Goal: Task Accomplishment & Management: Manage account settings

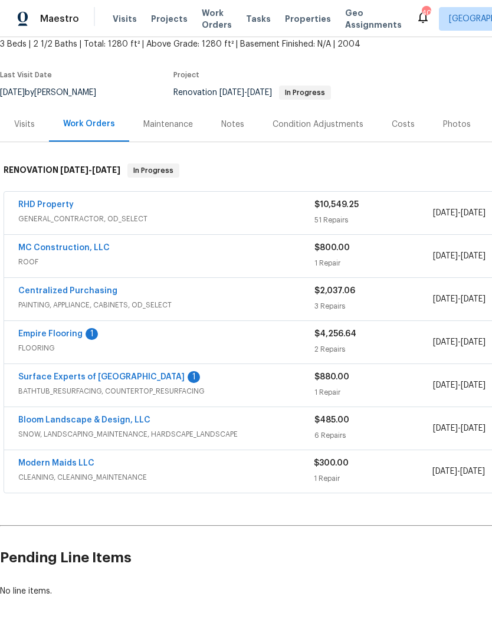
scroll to position [71, 0]
click at [143, 380] on link "Surface Experts of North Raleigh" at bounding box center [101, 377] width 166 height 8
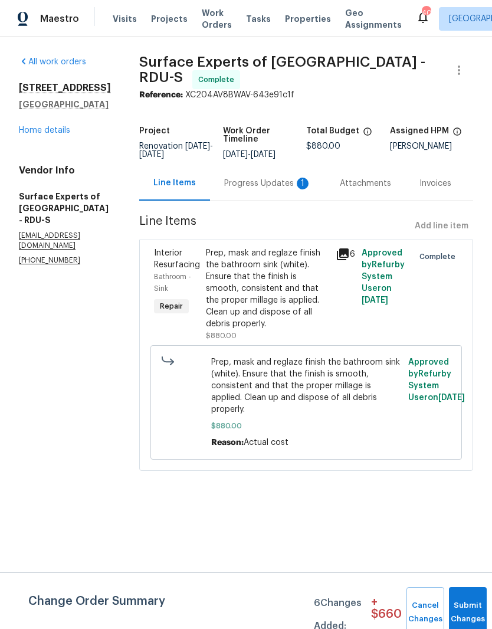
click at [273, 189] on div "Progress Updates 1" at bounding box center [267, 184] width 87 height 12
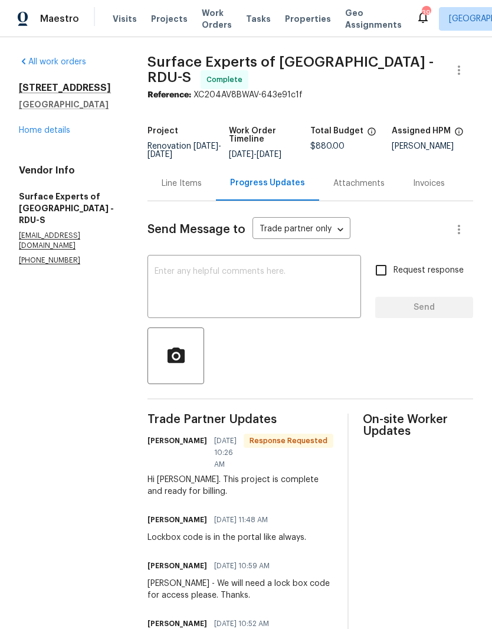
click at [202, 189] on div "Line Items" at bounding box center [182, 184] width 40 height 12
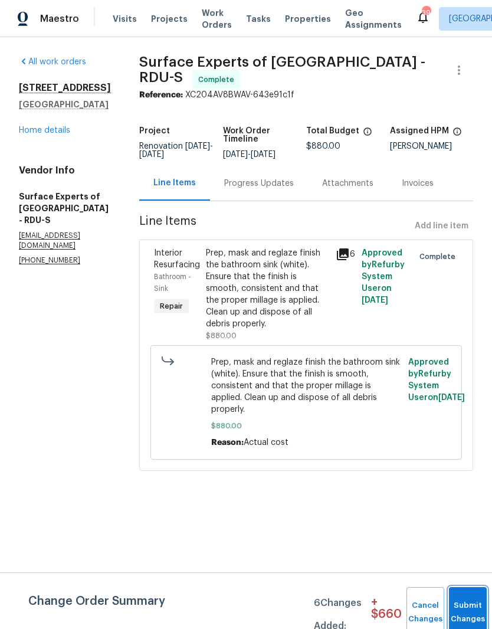
click at [470, 597] on button "Submit Changes" at bounding box center [468, 612] width 38 height 51
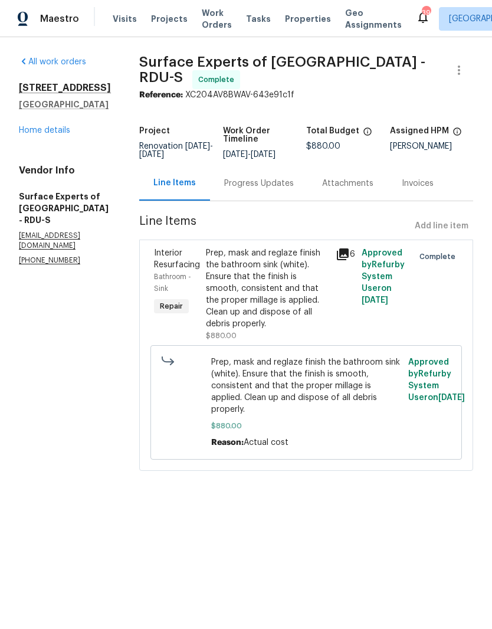
click at [47, 134] on link "Home details" at bounding box center [44, 130] width 51 height 8
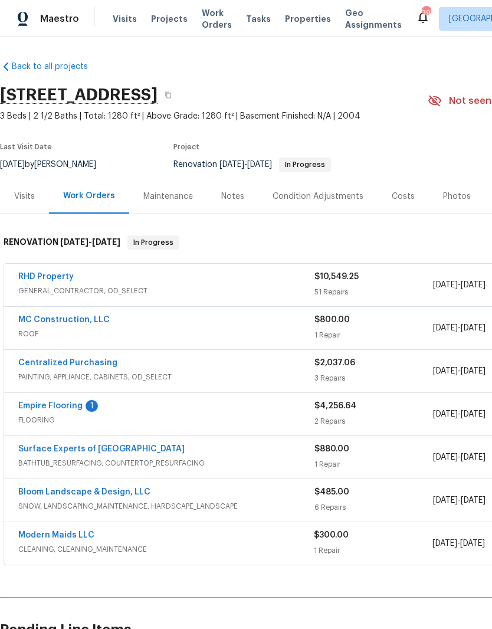
click at [58, 403] on link "Empire Flooring" at bounding box center [50, 406] width 64 height 8
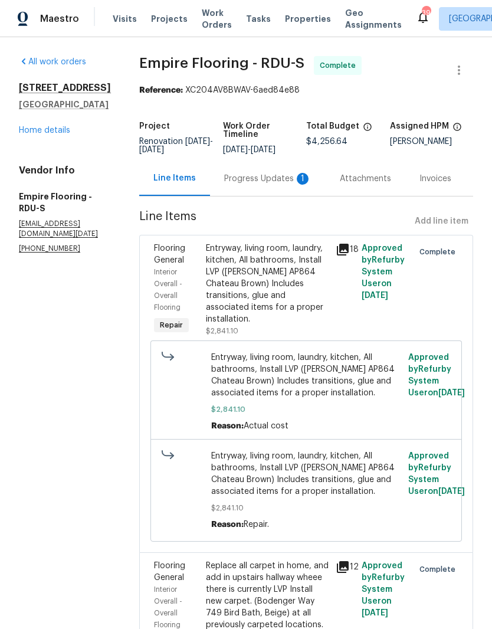
click at [272, 181] on div "Progress Updates 1" at bounding box center [267, 179] width 87 height 12
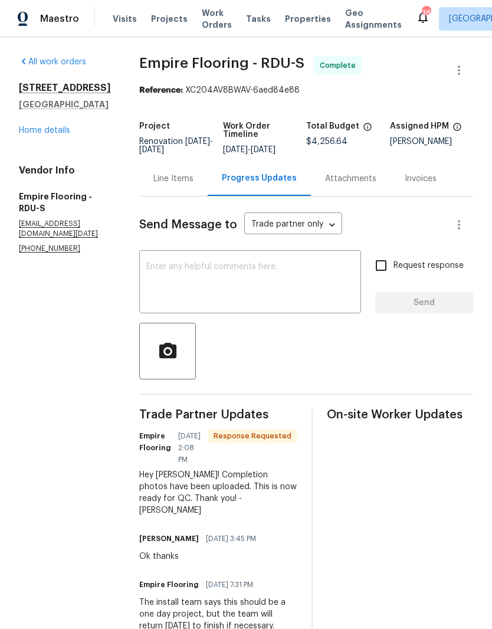
click at [61, 129] on link "Home details" at bounding box center [44, 130] width 51 height 8
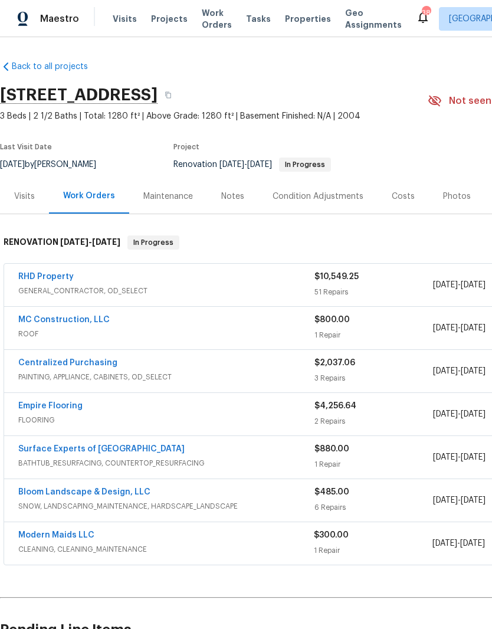
click at [236, 199] on div "Notes" at bounding box center [232, 196] width 23 height 12
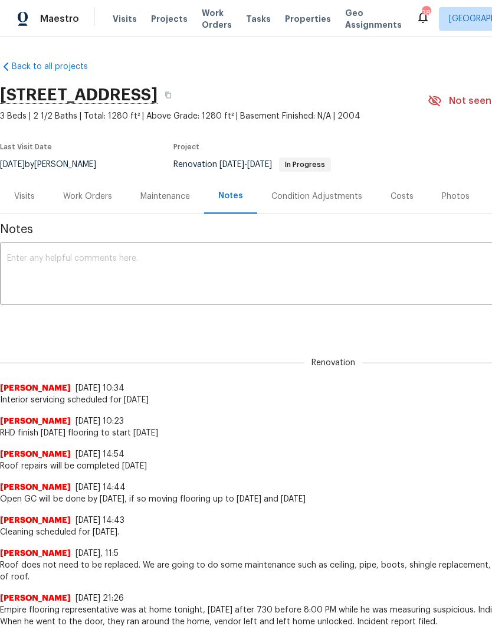
click at [212, 268] on textarea at bounding box center [333, 274] width 652 height 41
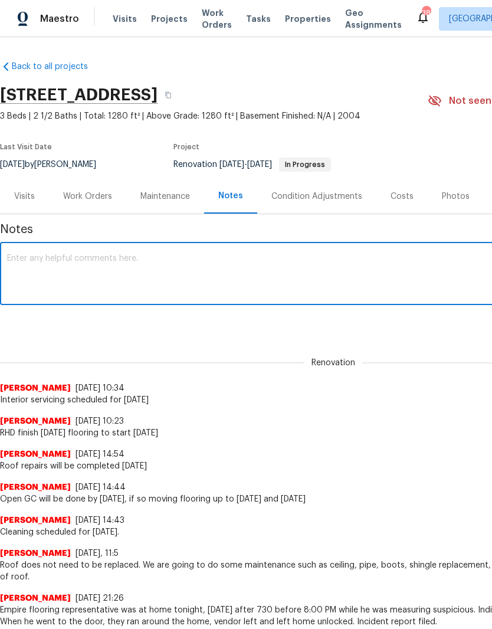
click at [209, 277] on textarea at bounding box center [333, 274] width 652 height 41
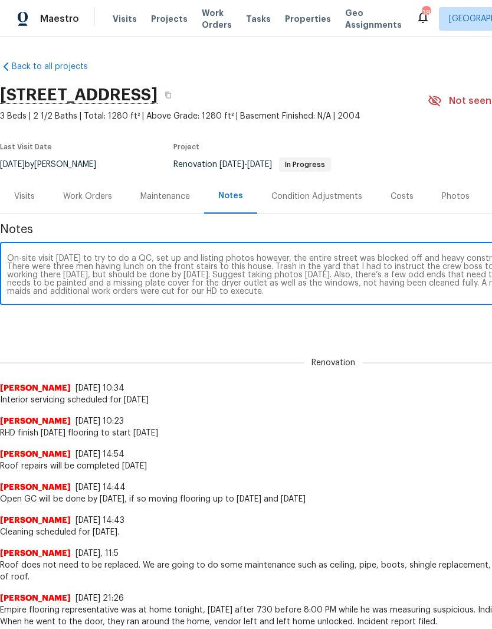
click at [156, 290] on textarea "On-site visit today to try to do a QC, set up and listing photos however, the e…" at bounding box center [333, 274] width 652 height 41
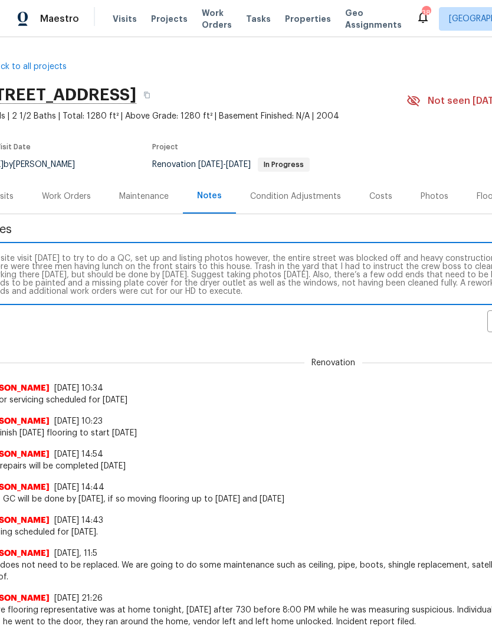
scroll to position [0, 21]
click at [179, 288] on textarea "On-site visit today to try to do a QC, set up and listing photos however, the e…" at bounding box center [312, 274] width 652 height 41
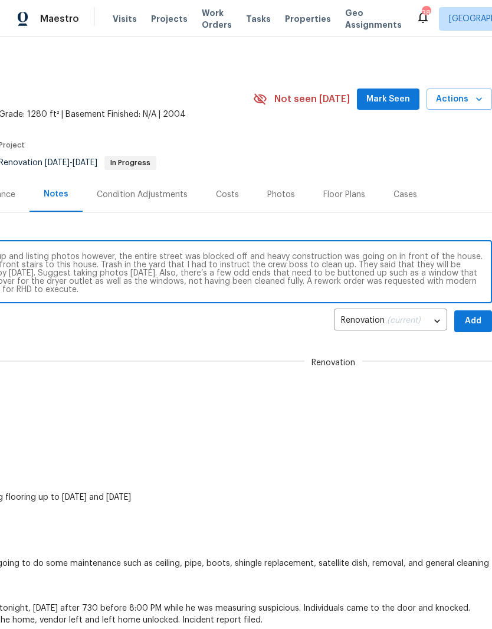
scroll to position [2, 175]
type textarea "On-site visit today to try to do a QC, set up and listing photos however, the e…"
click at [472, 320] on span "Add" at bounding box center [473, 321] width 19 height 15
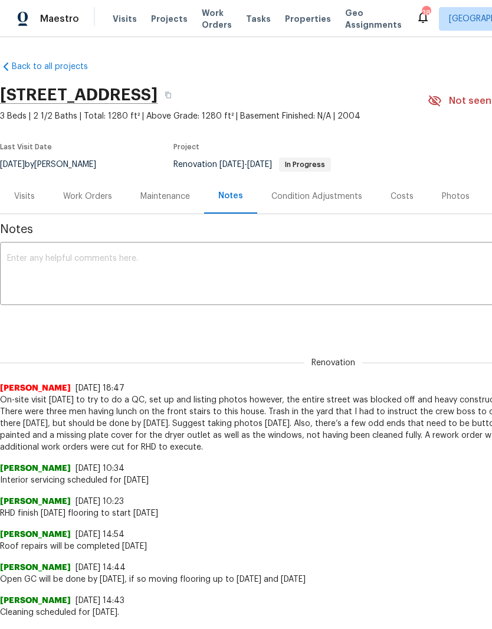
scroll to position [0, 0]
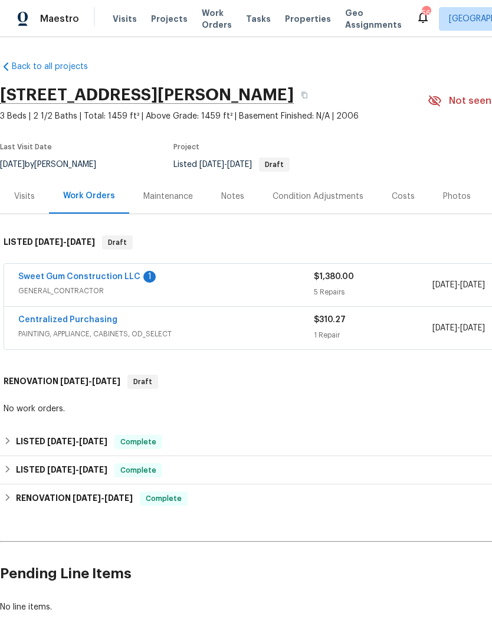
click at [132, 280] on link "Sweet Gum Construction LLC" at bounding box center [79, 276] width 122 height 8
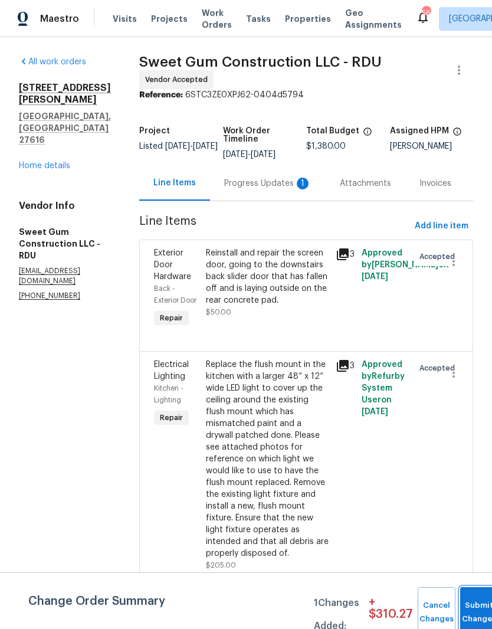
click at [471, 606] on button "Submit Changes" at bounding box center [479, 612] width 38 height 51
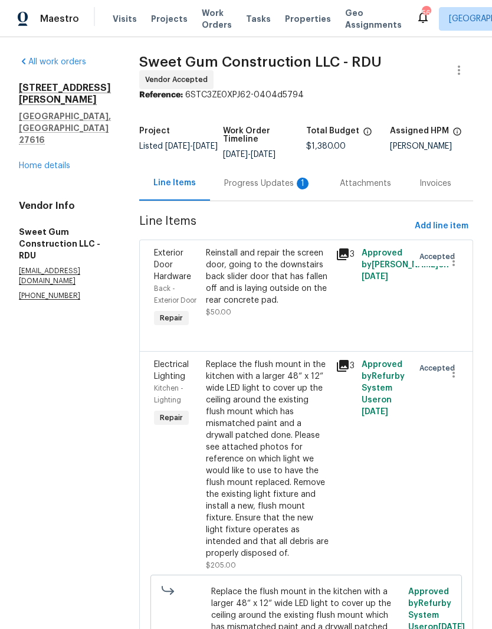
click at [276, 189] on div "Progress Updates 1" at bounding box center [267, 184] width 87 height 12
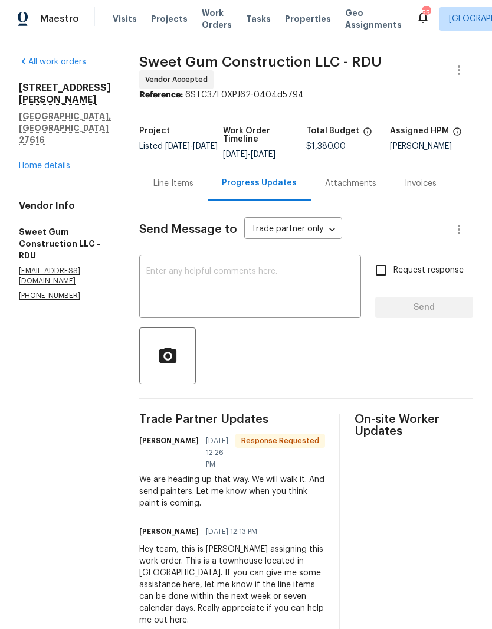
click at [271, 294] on textarea at bounding box center [250, 287] width 208 height 41
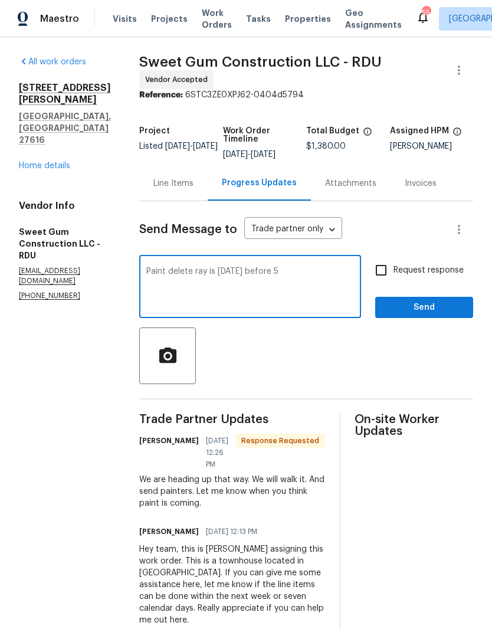
type textarea "Paint delete ray is tomorrow before 5"
click at [338, 346] on div at bounding box center [306, 355] width 334 height 57
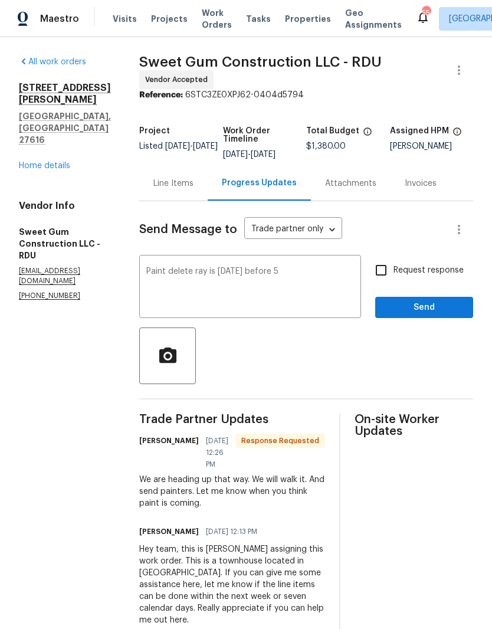
click at [385, 280] on input "Request response" at bounding box center [381, 270] width 25 height 25
checkbox input "true"
click at [412, 310] on span "Send" at bounding box center [424, 307] width 79 height 15
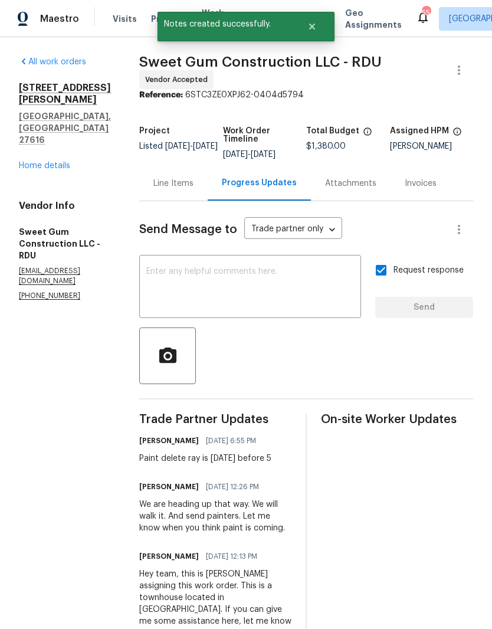
click at [201, 201] on div "Line Items" at bounding box center [173, 183] width 68 height 35
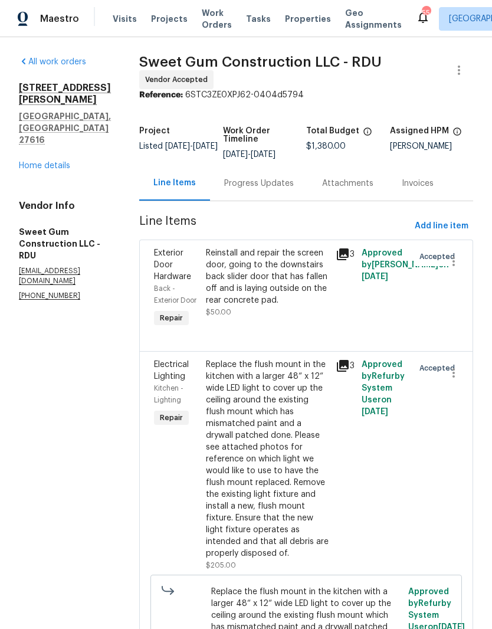
click at [38, 162] on link "Home details" at bounding box center [44, 166] width 51 height 8
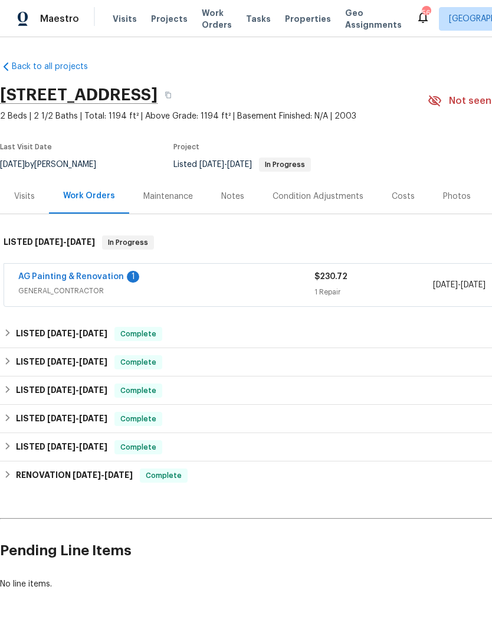
click at [64, 277] on link "AG Painting & Renovation" at bounding box center [71, 276] width 106 height 8
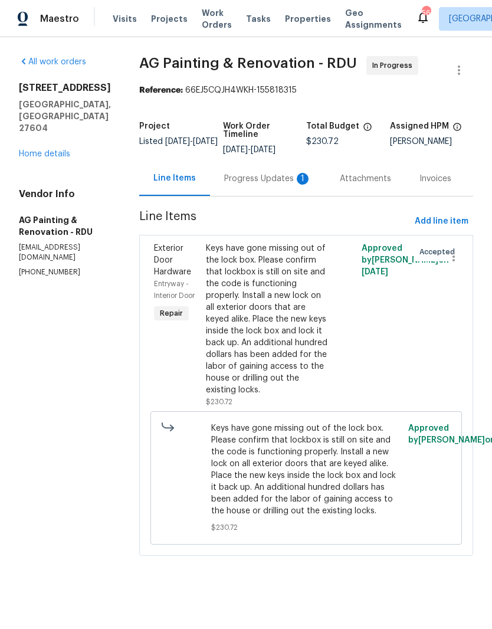
click at [296, 175] on div "Progress Updates 1" at bounding box center [268, 178] width 116 height 35
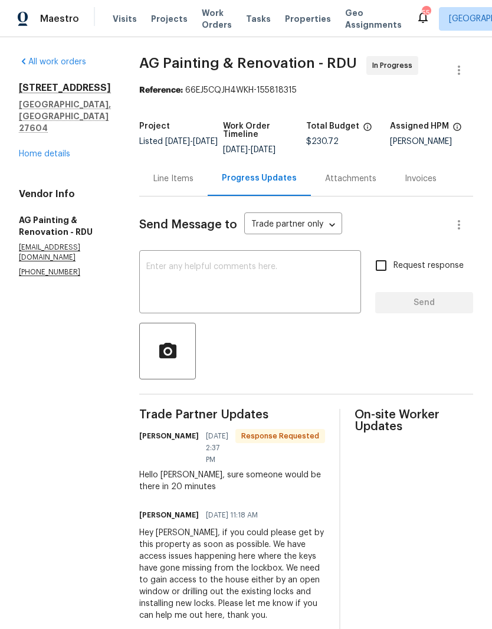
click at [59, 150] on link "Home details" at bounding box center [44, 154] width 51 height 8
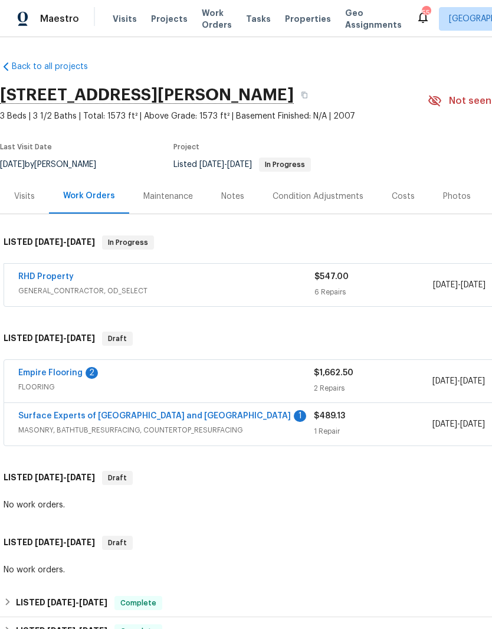
click at [45, 371] on link "Empire Flooring" at bounding box center [50, 373] width 64 height 8
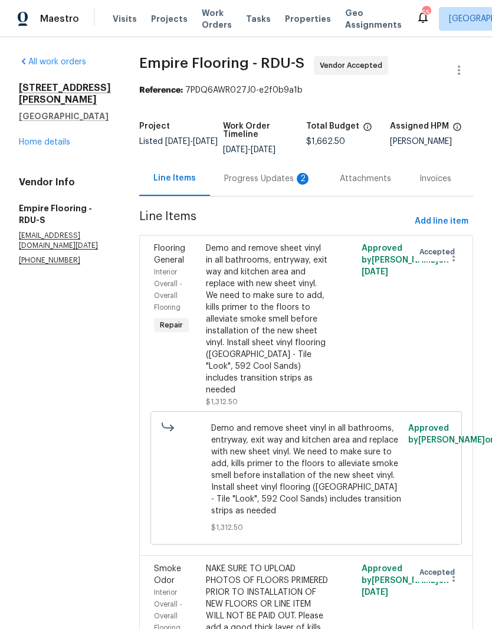
click at [273, 185] on div "Progress Updates 2" at bounding box center [267, 179] width 87 height 12
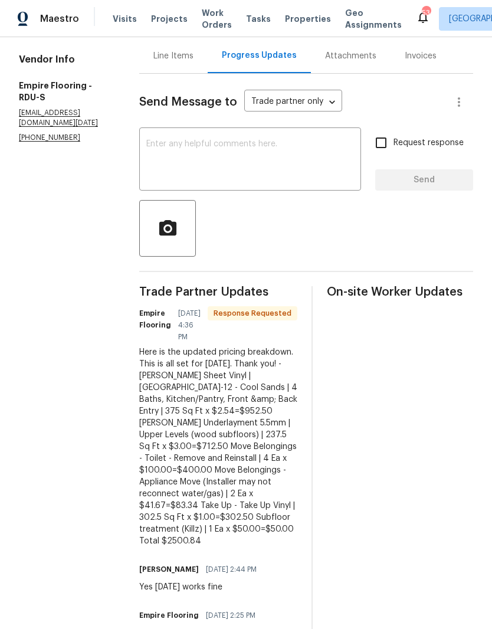
scroll to position [123, 0]
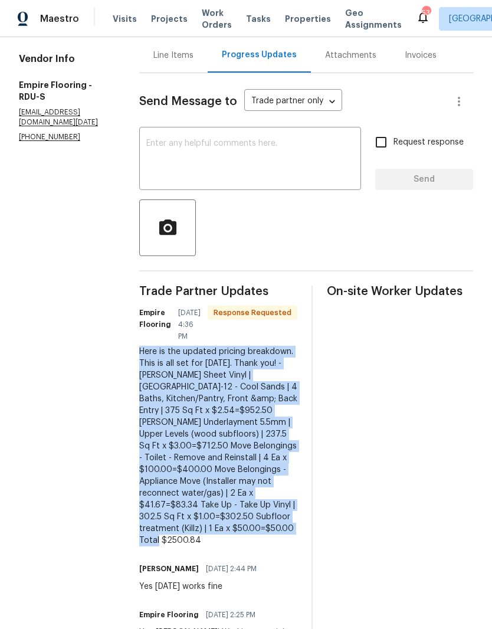
copy div "Here is the updated pricing breakdown. This is all set for tomorrow. Thank you!…"
click at [193, 61] on div "Line Items" at bounding box center [173, 56] width 40 height 12
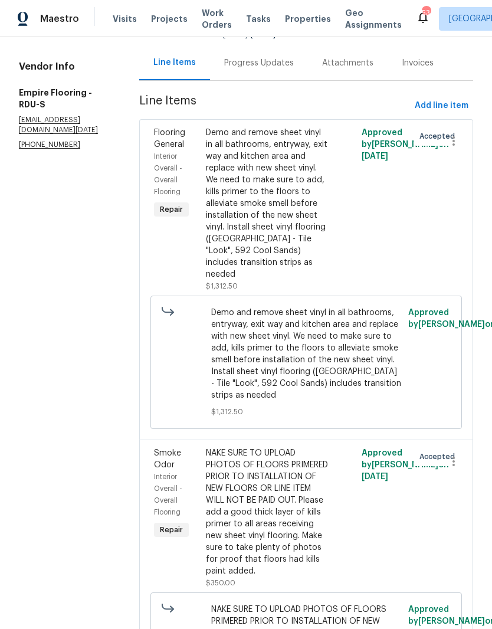
scroll to position [114, 0]
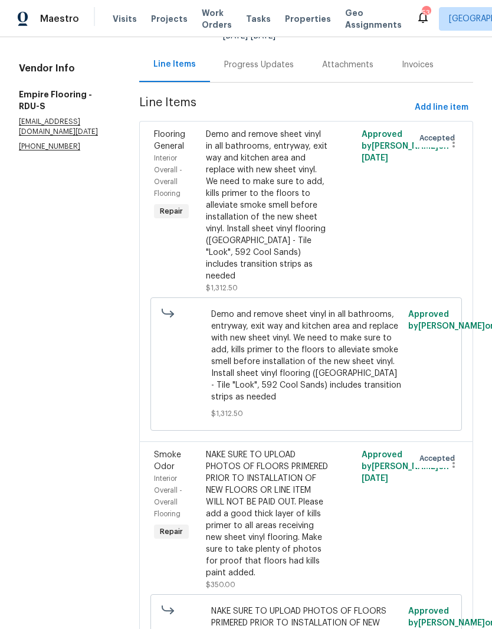
click at [307, 222] on div "Demo and remove sheet vinyl in all bathrooms, entryway, exit way and kitchen ar…" at bounding box center [267, 205] width 123 height 153
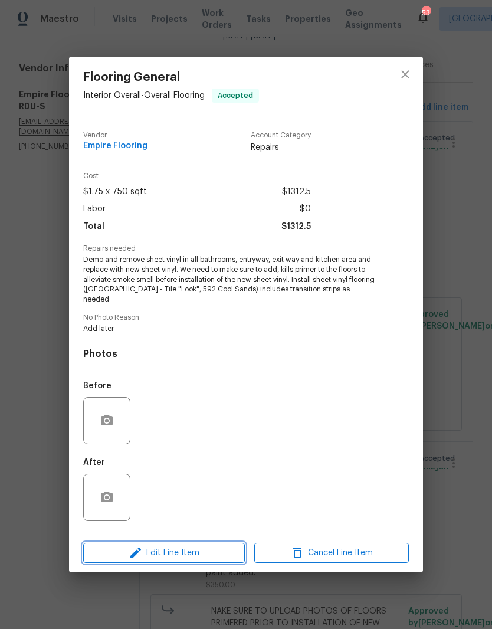
click at [127, 547] on span "Edit Line Item" at bounding box center [164, 553] width 155 height 15
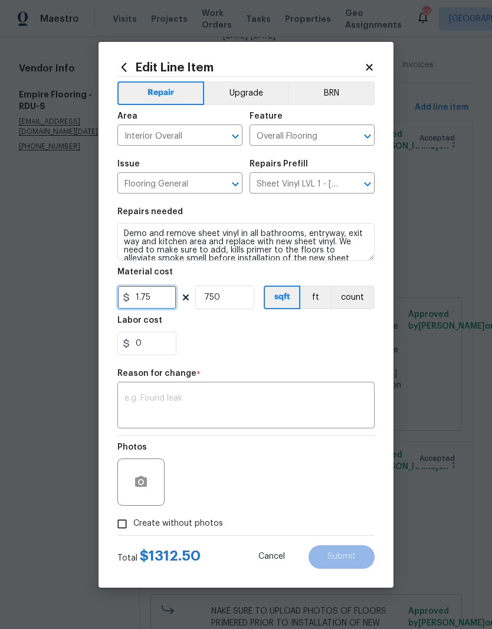
click at [151, 299] on input "1.75" at bounding box center [146, 297] width 59 height 24
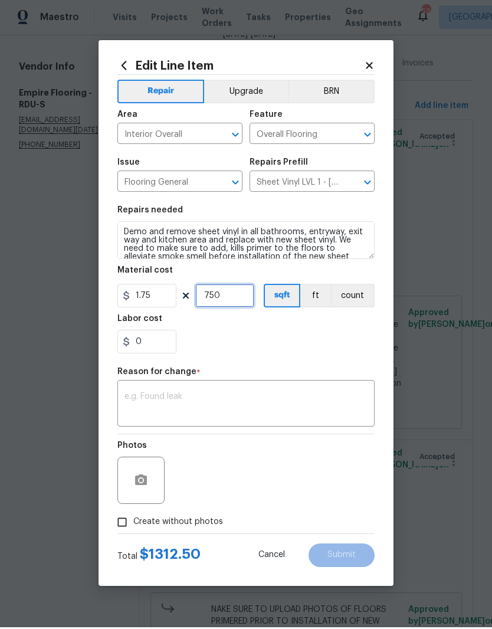
click at [222, 301] on input "750" at bounding box center [224, 297] width 59 height 24
type input "1"
click at [164, 300] on input "1.75" at bounding box center [146, 297] width 59 height 24
type input "0"
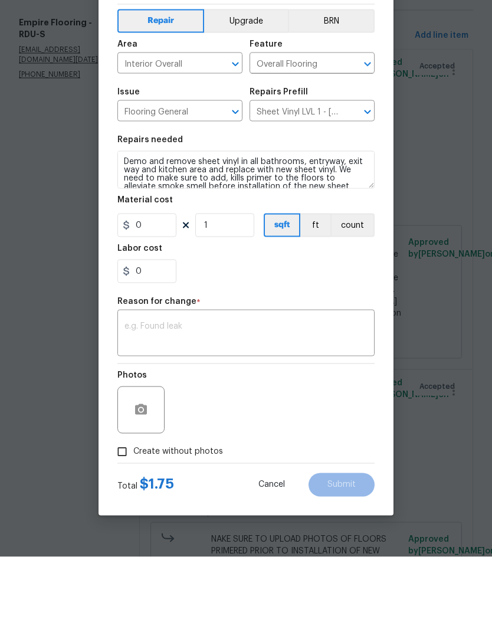
click at [125, 394] on textarea at bounding box center [245, 406] width 243 height 25
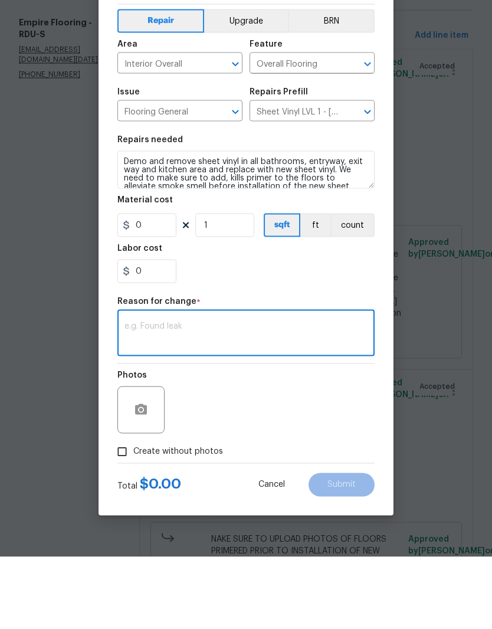
paste textarea "Here is the updated pricing breakdown. This is all set for tomorrow. Thank you!…"
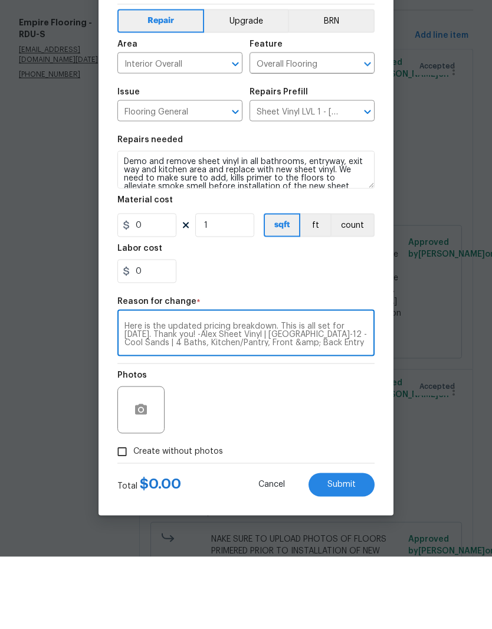
scroll to position [58, 0]
type textarea "Here is the updated pricing breakdown. This is all set for tomorrow. Thank you!…"
click at [146, 285] on input "0" at bounding box center [146, 297] width 59 height 24
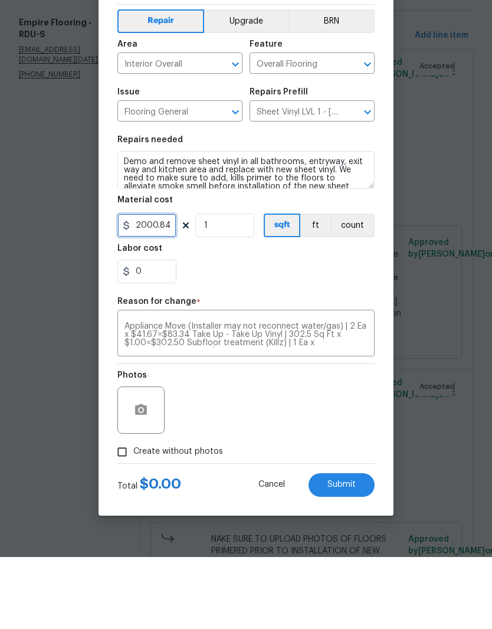
type input "2000.84"
click at [210, 331] on div "0" at bounding box center [245, 343] width 257 height 24
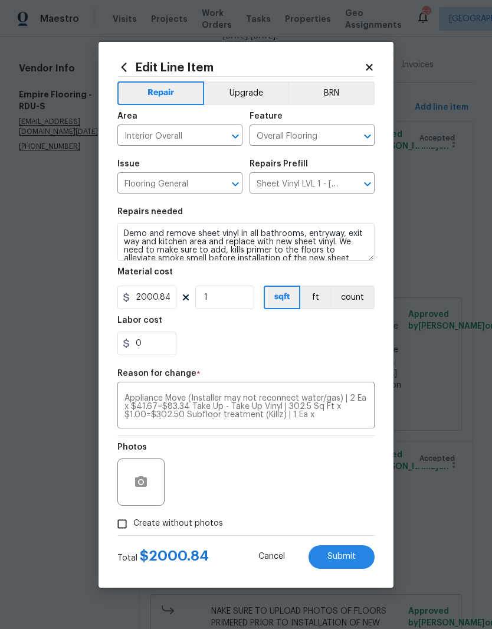
click at [124, 516] on input "Create without photos" at bounding box center [122, 524] width 22 height 22
checkbox input "true"
click at [346, 559] on span "Submit" at bounding box center [341, 556] width 28 height 9
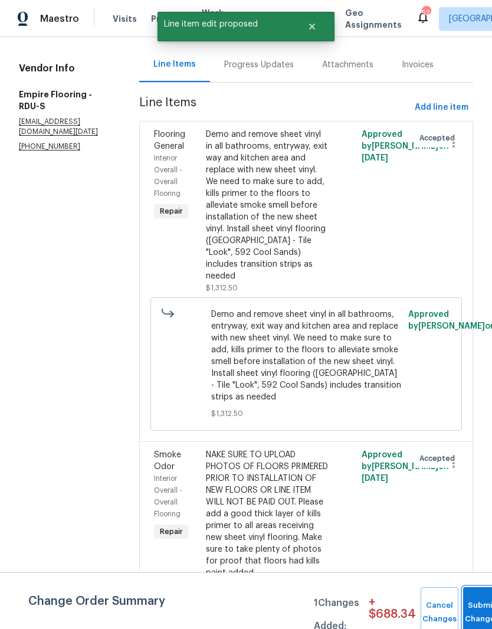
click at [473, 595] on button "Submit Changes" at bounding box center [482, 612] width 38 height 51
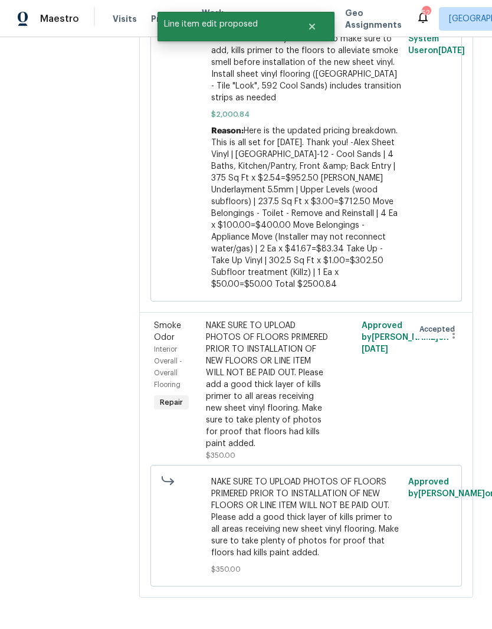
scroll to position [412, 0]
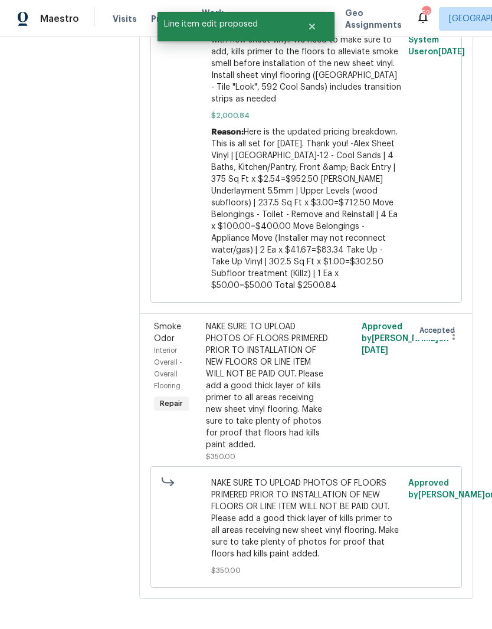
click at [295, 413] on div "NAKE SURE TO UPLOAD PHOTOS OF FLOORS PRIMERED PRIOR TO INSTALLATION OF NEW FLOO…" at bounding box center [267, 386] width 123 height 130
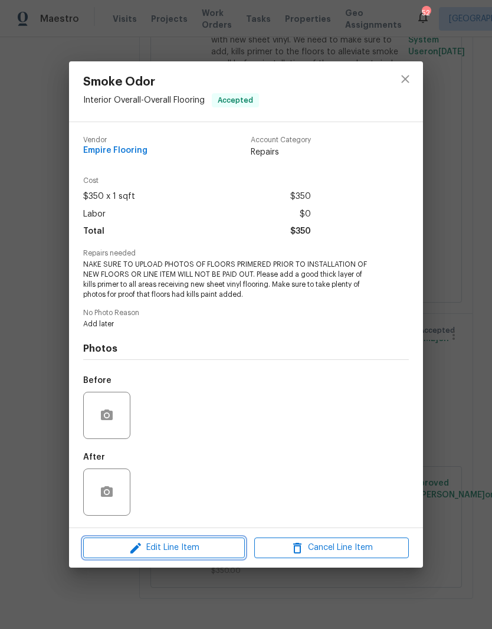
click at [199, 553] on span "Edit Line Item" at bounding box center [164, 547] width 155 height 15
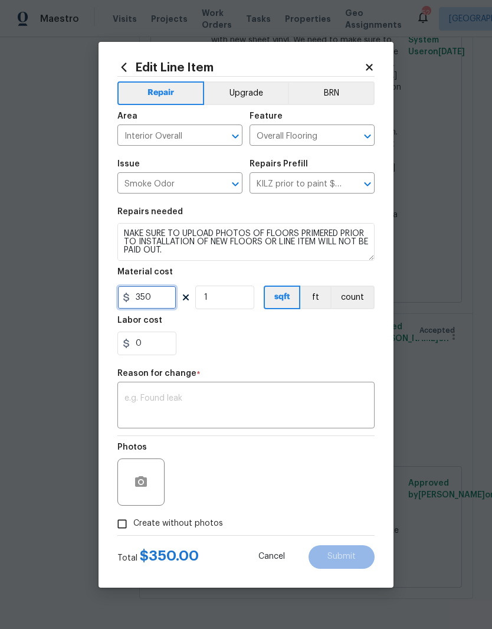
click at [170, 304] on input "350" at bounding box center [146, 297] width 59 height 24
type input "500"
click at [349, 343] on div "0" at bounding box center [245, 343] width 257 height 24
click at [127, 524] on input "Create without photos" at bounding box center [122, 524] width 22 height 22
checkbox input "true"
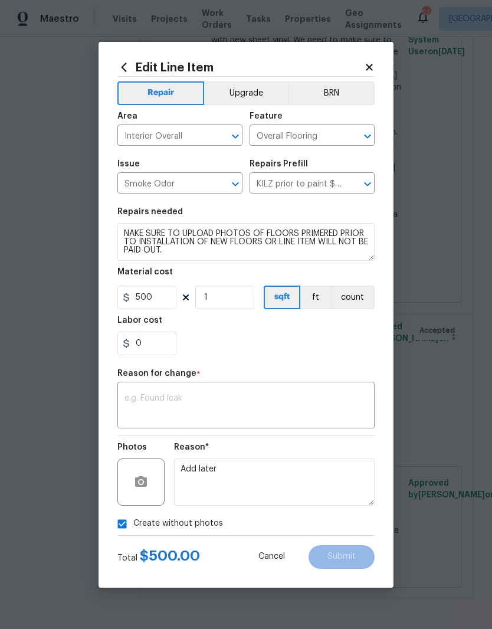
click at [195, 405] on textarea at bounding box center [245, 406] width 243 height 25
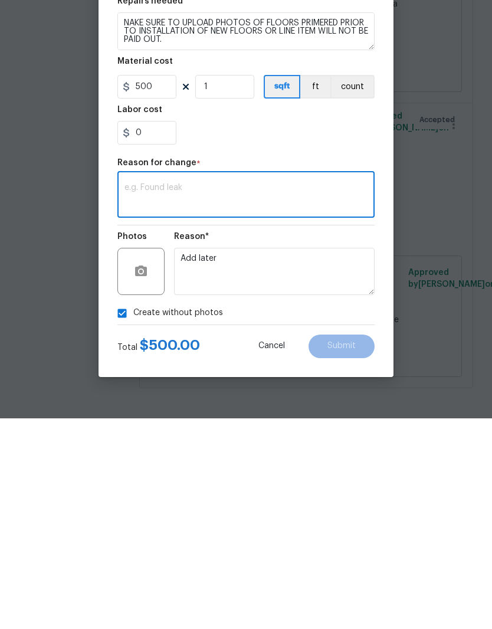
paste textarea "Here is the updated pricing breakdown. This is all set for tomorrow. Thank you!…"
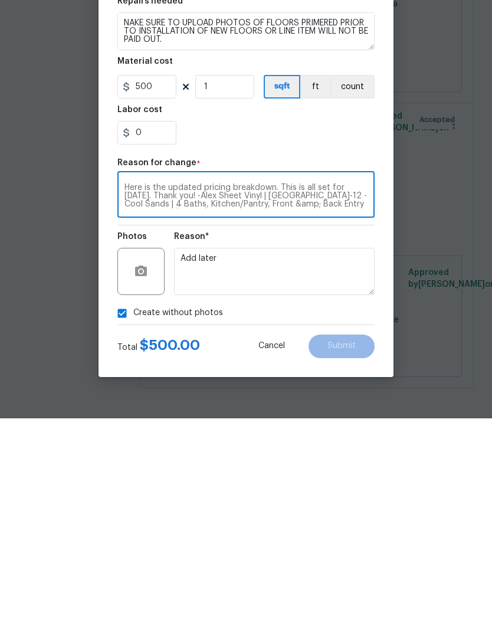
scroll to position [58, 0]
type textarea "Here is the updated pricing breakdown. This is all set for tomorrow. Thank you!…"
click at [354, 552] on span "Submit" at bounding box center [341, 556] width 28 height 9
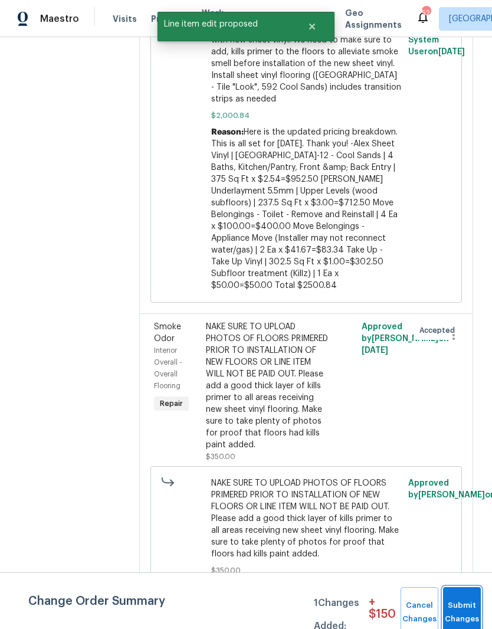
click at [458, 599] on button "Submit Changes" at bounding box center [462, 612] width 38 height 51
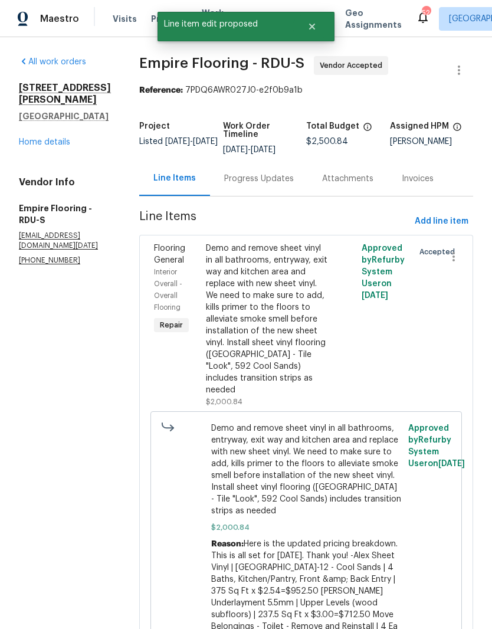
scroll to position [0, 0]
click at [280, 185] on div "Progress Updates" at bounding box center [259, 179] width 70 height 12
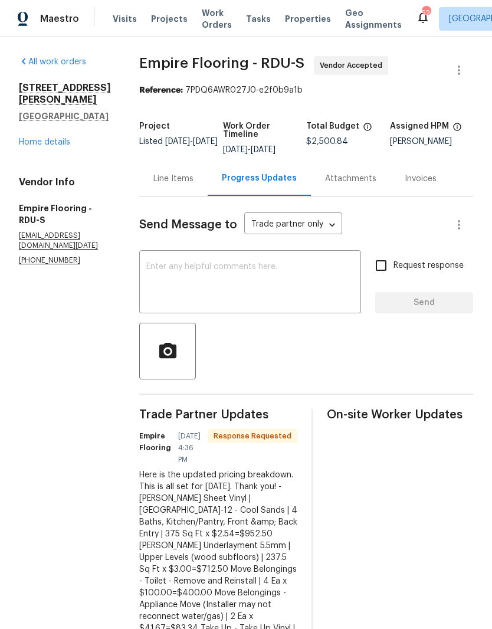
scroll to position [-1, 0]
click at [223, 281] on textarea at bounding box center [250, 282] width 208 height 41
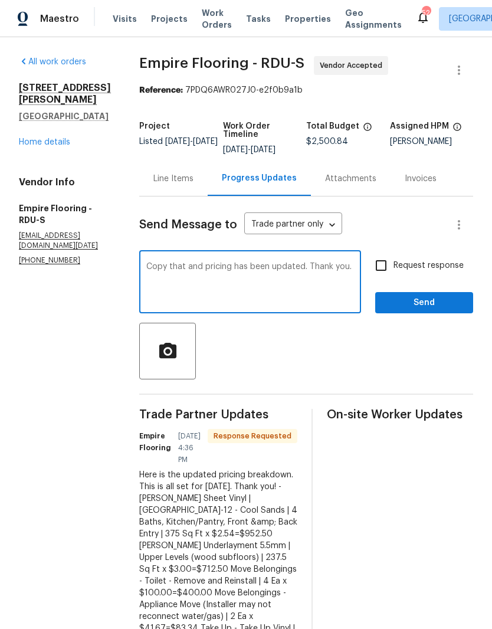
type textarea "Copy that and pricing has been updated. Thank you."
click at [418, 310] on span "Send" at bounding box center [424, 302] width 79 height 15
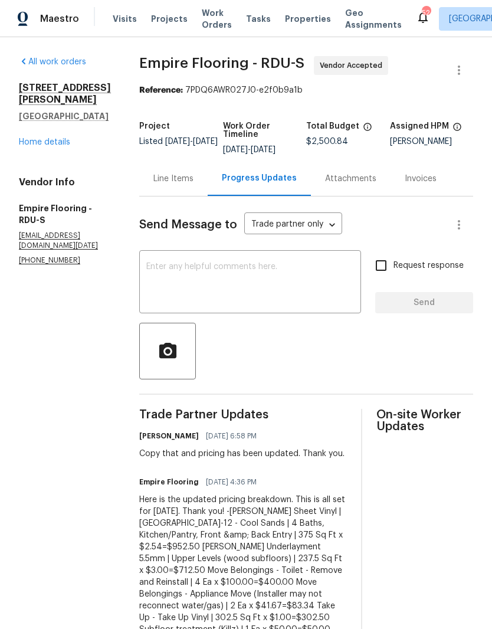
click at [188, 179] on div "Line Items" at bounding box center [173, 178] width 68 height 35
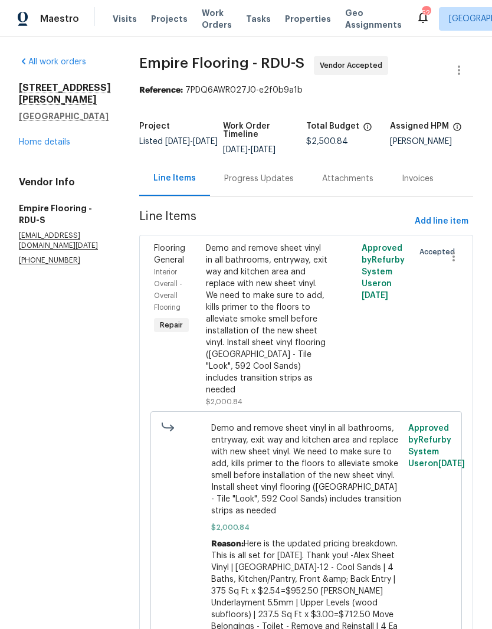
click at [52, 143] on link "Home details" at bounding box center [44, 142] width 51 height 8
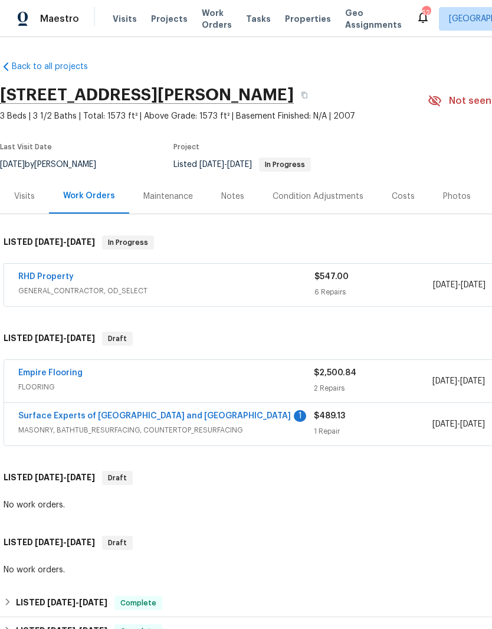
click at [73, 415] on link "Surface Experts of Durham and Chapel Hill" at bounding box center [154, 416] width 272 height 8
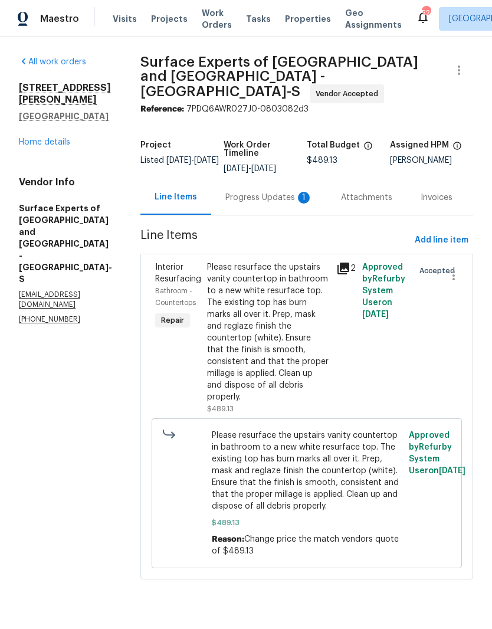
click at [272, 192] on div "Progress Updates 1" at bounding box center [268, 198] width 87 height 12
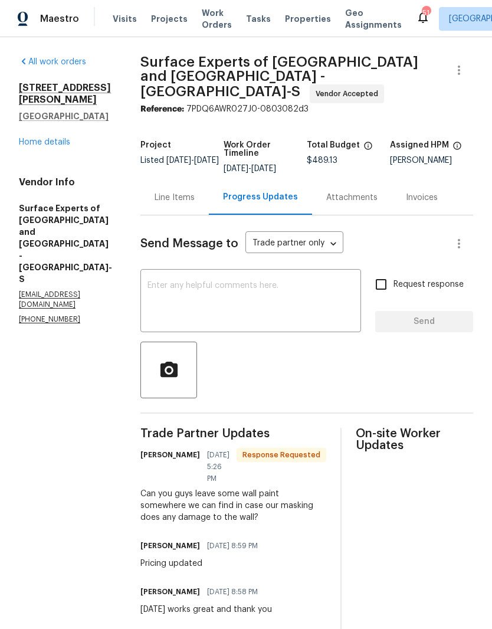
click at [212, 291] on textarea at bounding box center [250, 301] width 206 height 41
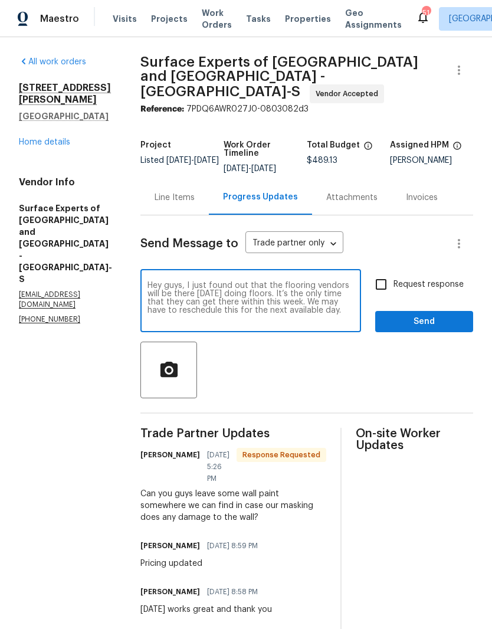
type textarea "Hey guys, I just found out that the flooring vendors will be there tomorrow doi…"
click at [391, 275] on input "Request response" at bounding box center [381, 284] width 25 height 25
checkbox input "true"
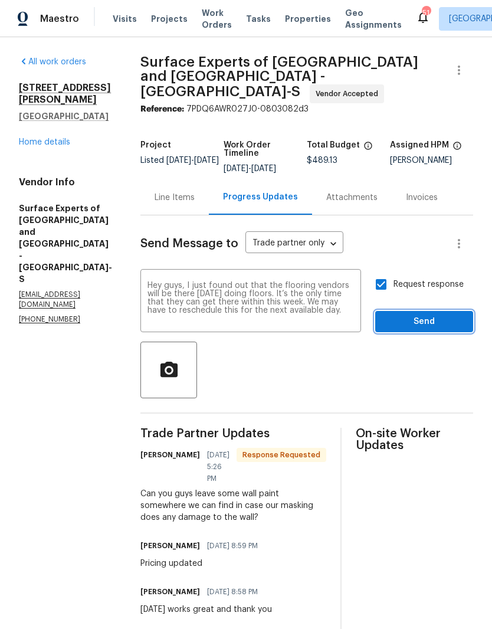
click at [413, 311] on button "Send" at bounding box center [424, 322] width 98 height 22
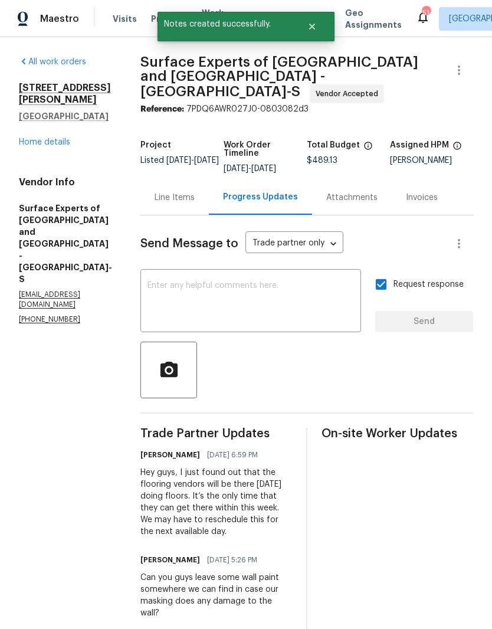
click at [43, 146] on link "Home details" at bounding box center [44, 142] width 51 height 8
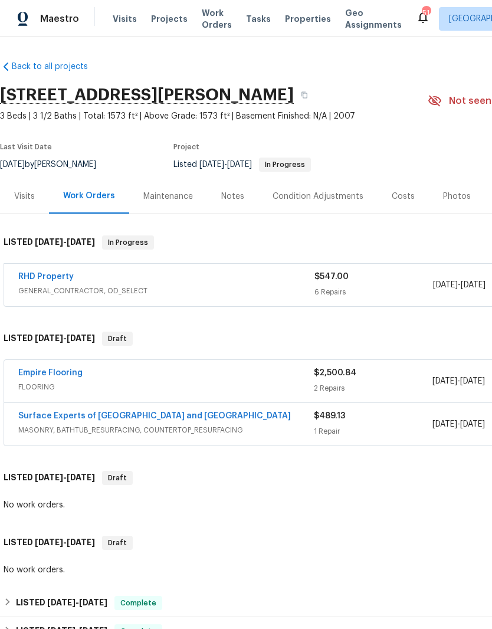
click at [43, 273] on link "RHD Property" at bounding box center [45, 276] width 55 height 8
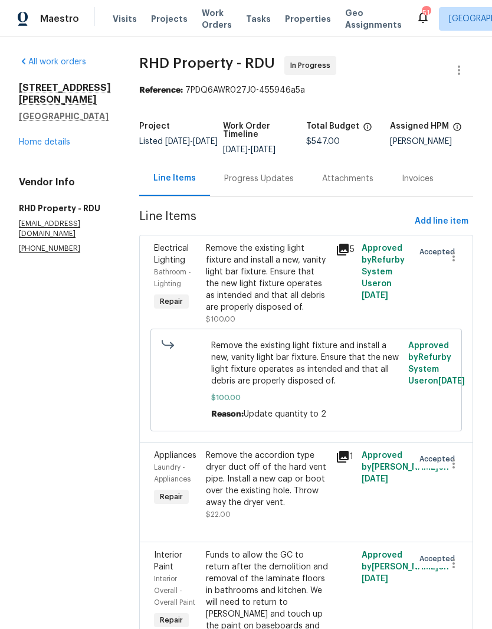
click at [262, 185] on div "Progress Updates" at bounding box center [259, 179] width 70 height 12
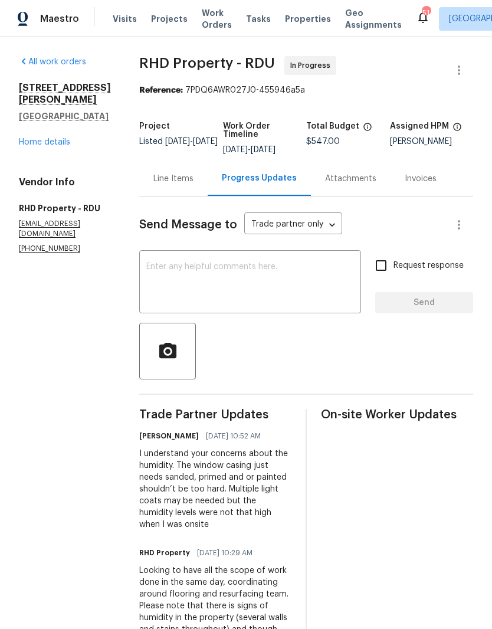
click at [280, 297] on textarea at bounding box center [250, 282] width 208 height 41
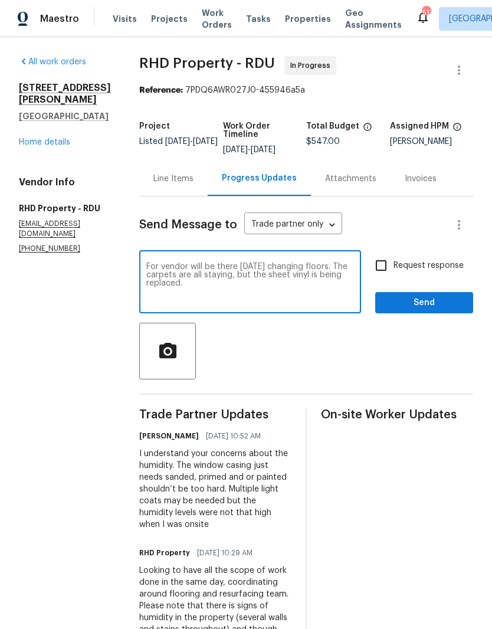
type textarea "For vendor will be there tomorrow changing floors. The carpets are all staying,…"
click at [383, 274] on input "Request response" at bounding box center [381, 265] width 25 height 25
checkbox input "true"
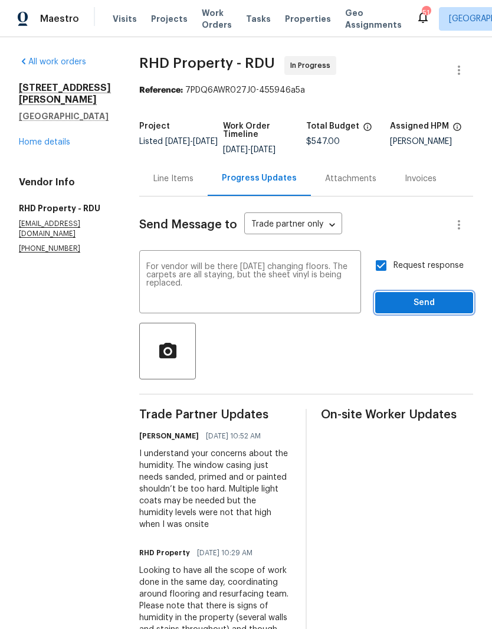
click at [419, 310] on span "Send" at bounding box center [424, 302] width 79 height 15
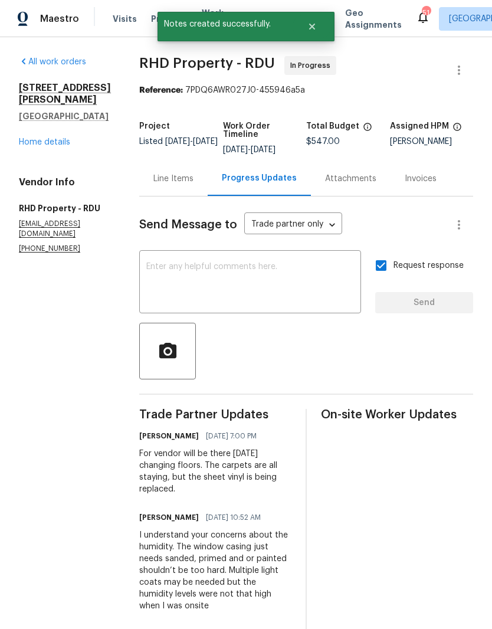
click at [48, 142] on link "Home details" at bounding box center [44, 142] width 51 height 8
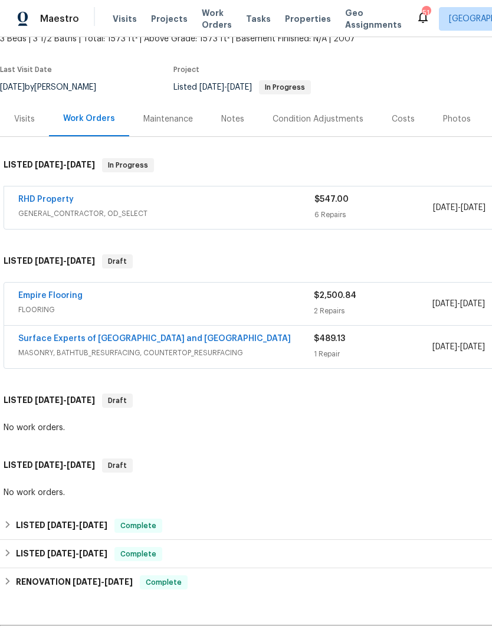
scroll to position [77, 0]
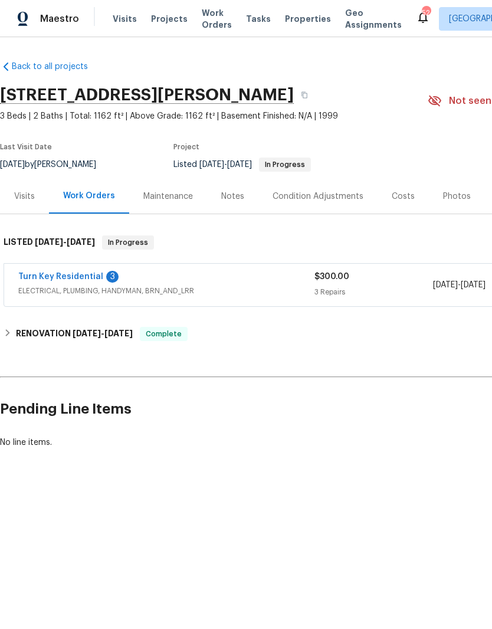
click at [77, 273] on link "Turn Key Residential" at bounding box center [60, 276] width 85 height 8
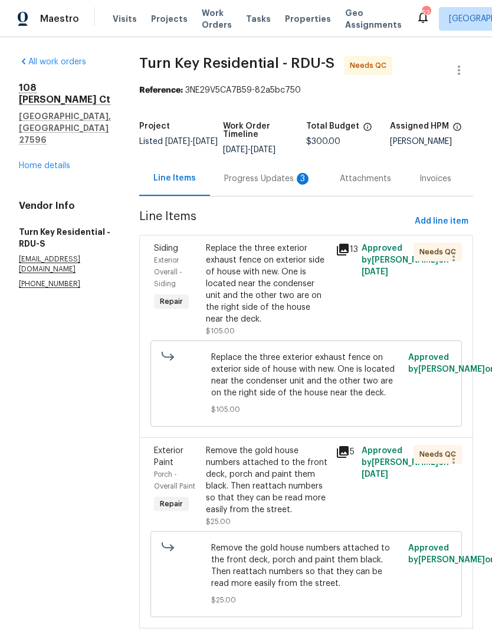
click at [285, 185] on div "Progress Updates 3" at bounding box center [267, 179] width 87 height 12
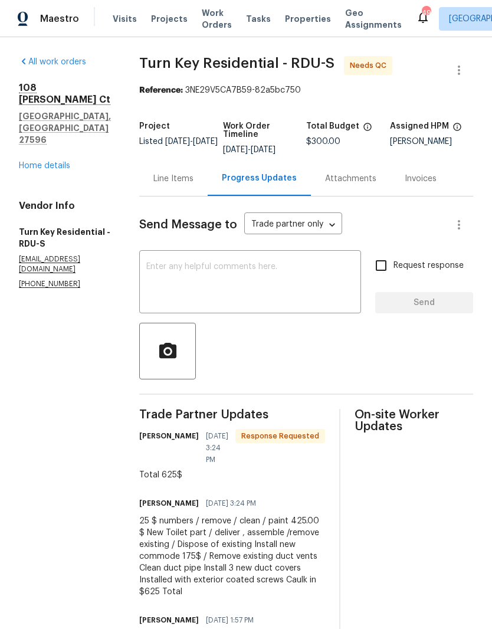
click at [208, 195] on div "Line Items" at bounding box center [173, 178] width 68 height 35
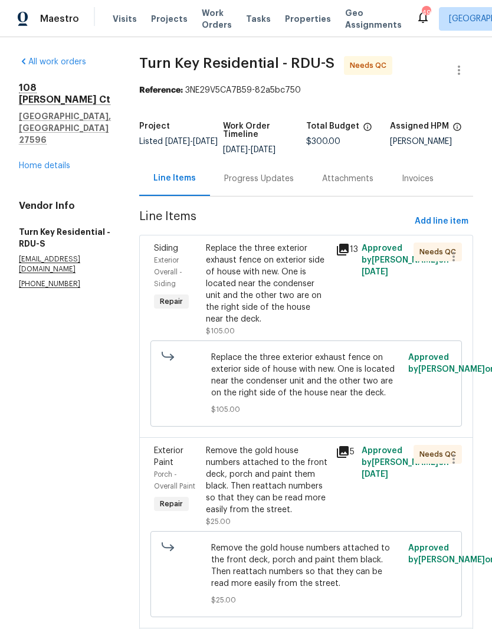
click at [294, 185] on div "Progress Updates" at bounding box center [259, 179] width 70 height 12
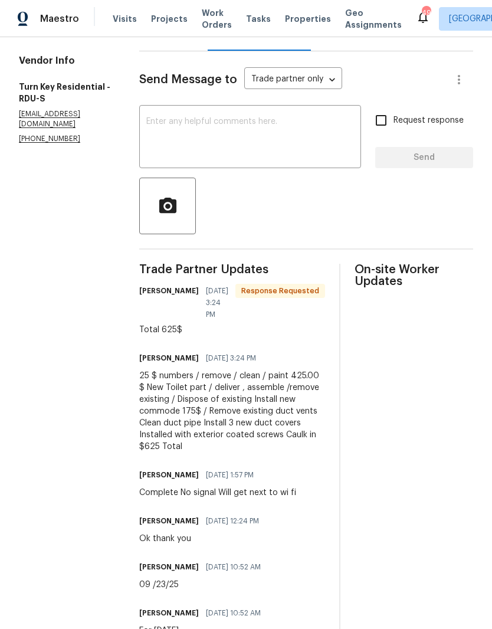
scroll to position [129, 0]
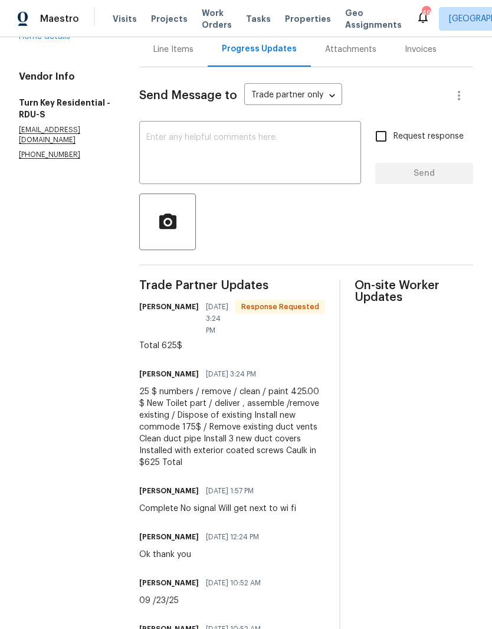
click at [257, 149] on textarea at bounding box center [250, 153] width 208 height 41
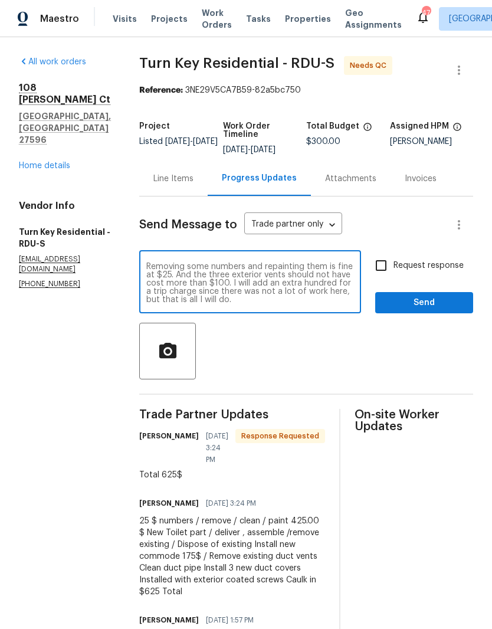
scroll to position [0, 0]
type textarea "If you can’t agree to the standardized pricing, then please decline the job bef…"
click at [385, 274] on input "Request response" at bounding box center [381, 265] width 25 height 25
checkbox input "true"
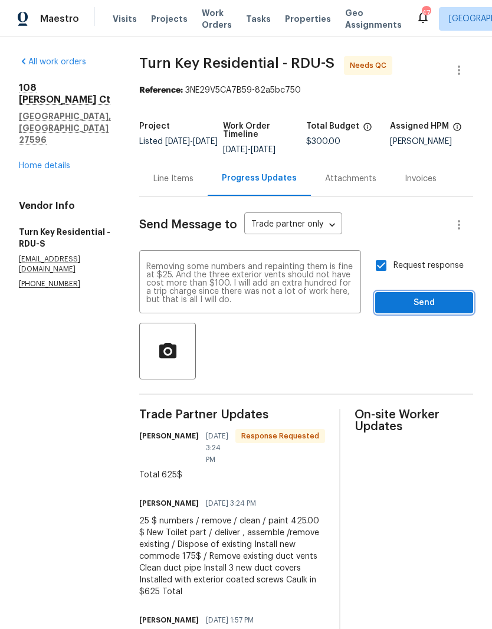
click at [425, 310] on span "Send" at bounding box center [424, 302] width 79 height 15
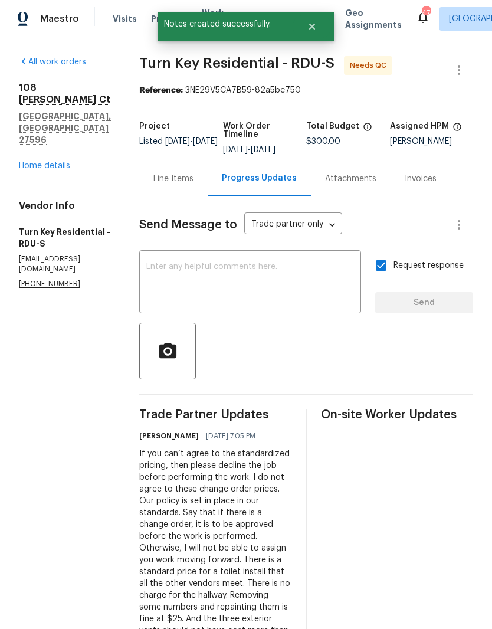
click at [193, 185] on div "Line Items" at bounding box center [173, 179] width 40 height 12
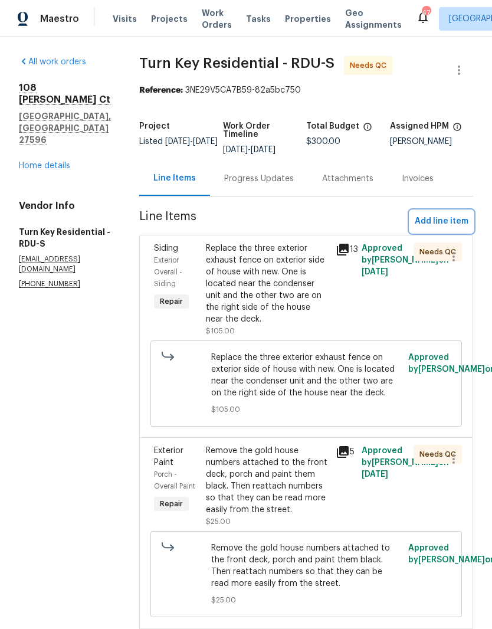
click at [451, 225] on span "Add line item" at bounding box center [442, 221] width 54 height 15
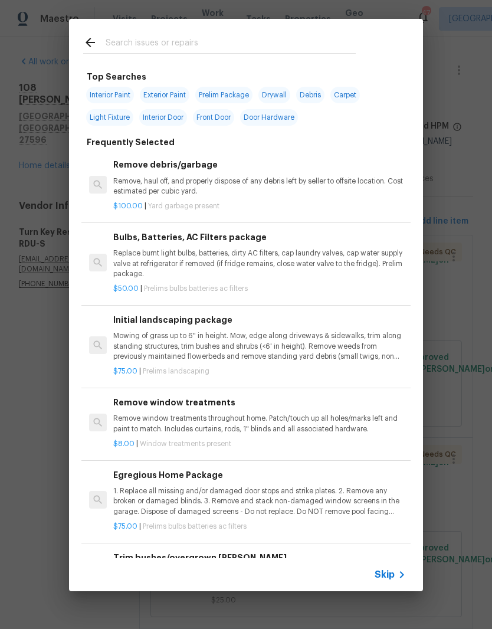
click at [180, 47] on input "text" at bounding box center [231, 44] width 250 height 18
type input "Trip"
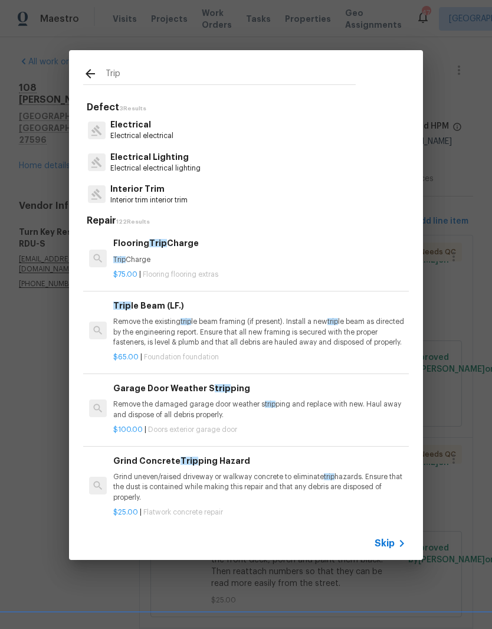
click at [174, 258] on p "Trip Charge" at bounding box center [259, 260] width 293 height 10
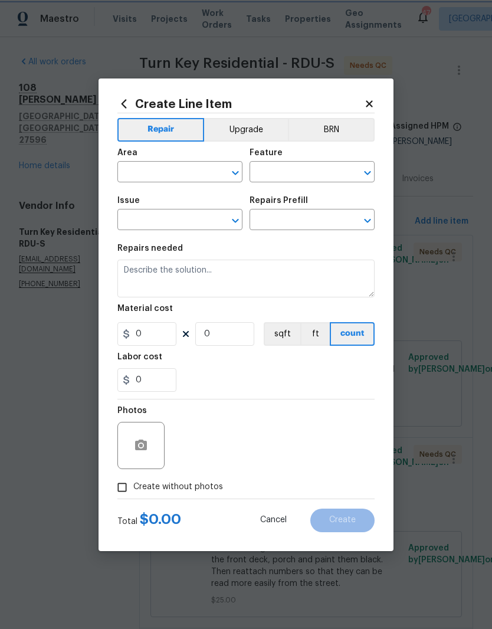
type input "Overall Flooring"
type input "Flooring Extras"
type input "Flooring Trip Charge $75.00"
type textarea "Trip Charge"
type input "75"
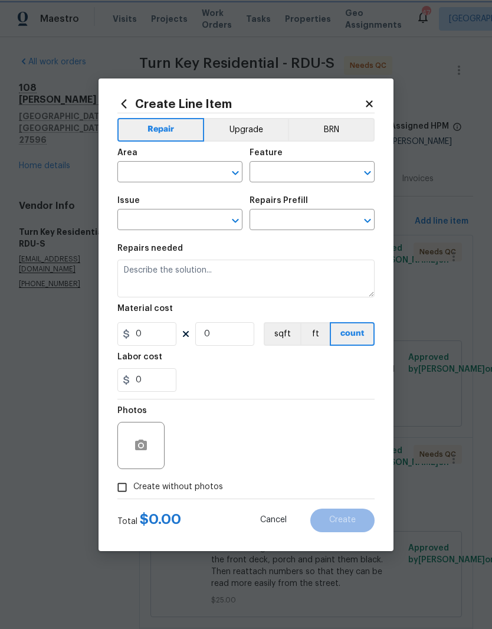
type input "1"
click at [176, 257] on div "Repairs needed" at bounding box center [245, 251] width 257 height 15
click at [165, 336] on input "75" at bounding box center [146, 334] width 59 height 24
type input "100"
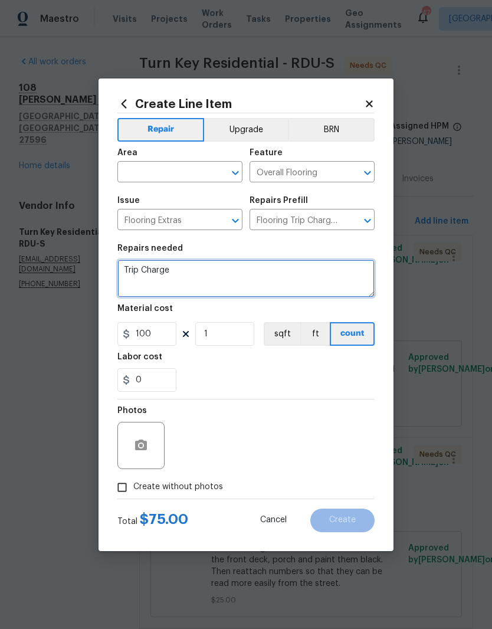
click at [281, 279] on textarea "Trip Charge" at bounding box center [245, 278] width 257 height 38
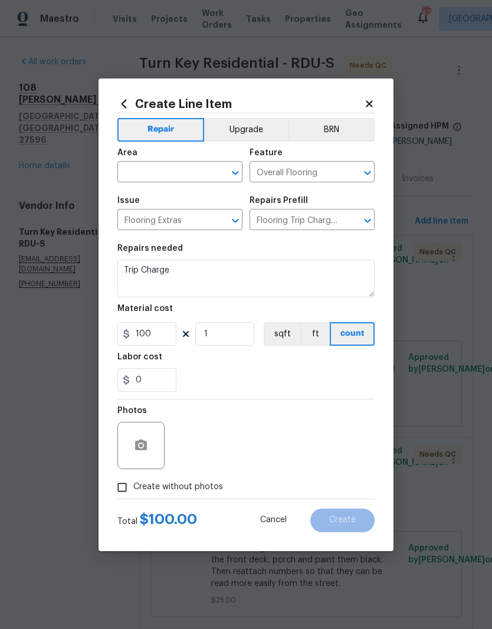
click at [300, 372] on div "0" at bounding box center [245, 380] width 257 height 24
click at [125, 492] on input "Create without photos" at bounding box center [122, 487] width 22 height 22
checkbox input "true"
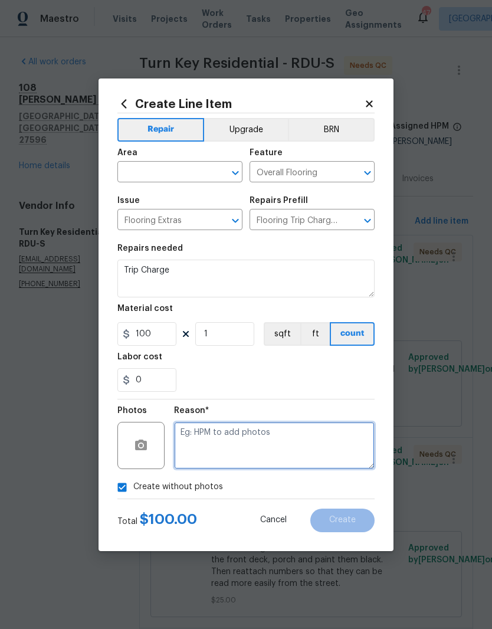
click at [331, 457] on textarea at bounding box center [274, 445] width 201 height 47
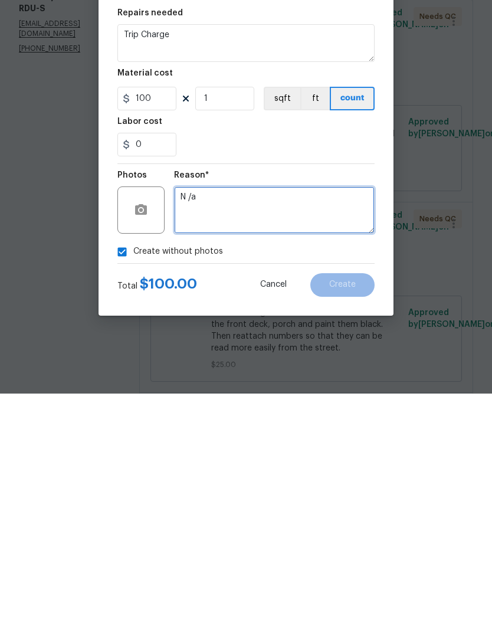
type textarea "N /a"
click at [284, 368] on div "0" at bounding box center [245, 380] width 257 height 24
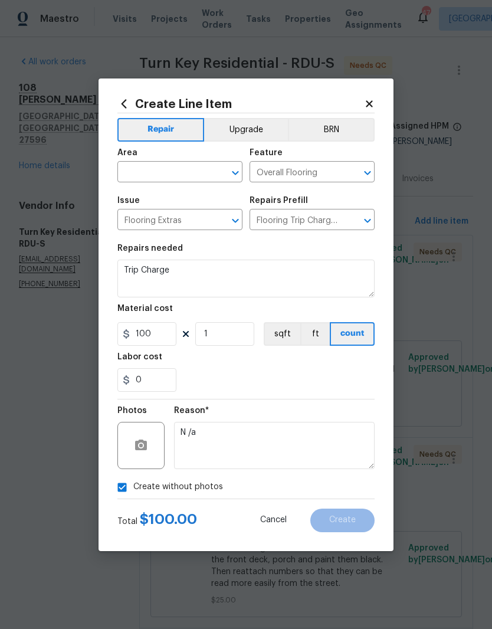
click at [174, 167] on input "text" at bounding box center [163, 173] width 92 height 18
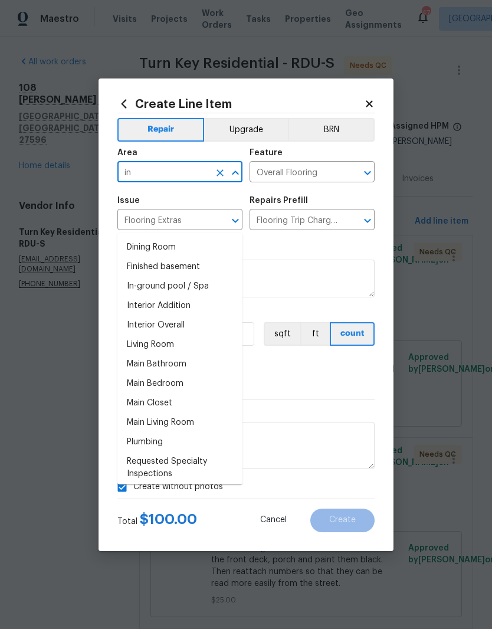
click at [182, 316] on li "Interior Overall" at bounding box center [179, 325] width 125 height 19
type input "Interior Overall"
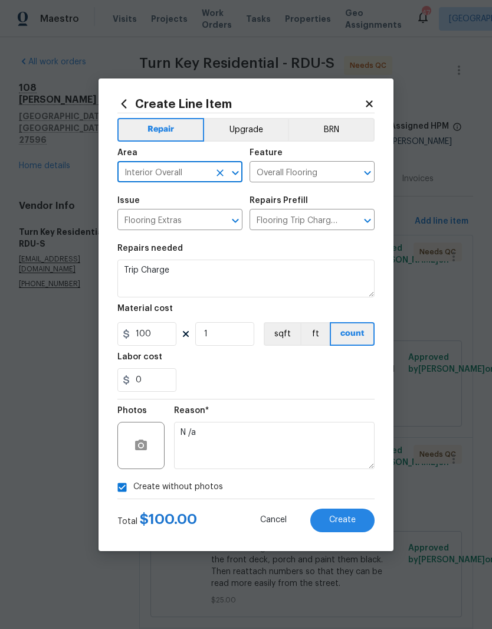
click at [372, 176] on icon "Open" at bounding box center [367, 173] width 14 height 14
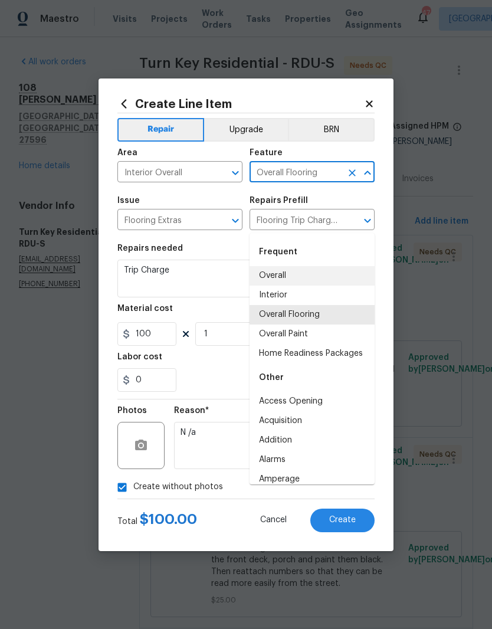
click at [291, 266] on li "Overall" at bounding box center [311, 275] width 125 height 19
type input "Overall"
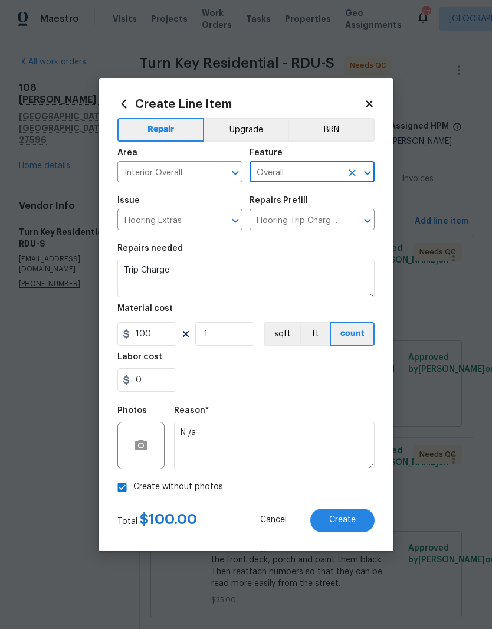
click at [221, 219] on icon "Clear" at bounding box center [220, 221] width 12 height 12
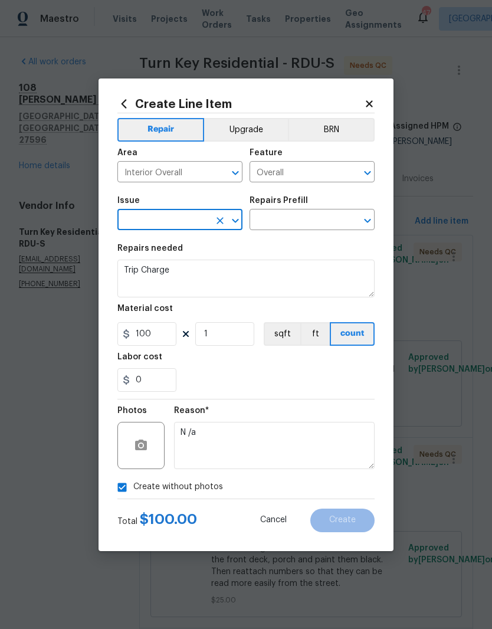
click at [186, 219] on input "text" at bounding box center [163, 221] width 92 height 18
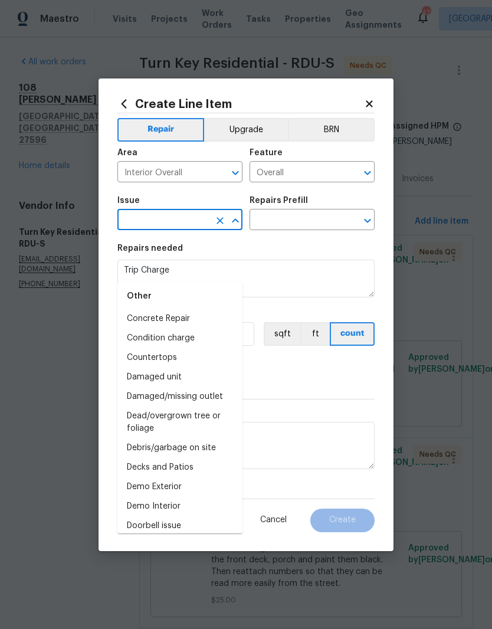
scroll to position [356, 0]
click at [186, 329] on li "Condition charge" at bounding box center [179, 338] width 125 height 19
type input "Condition charge"
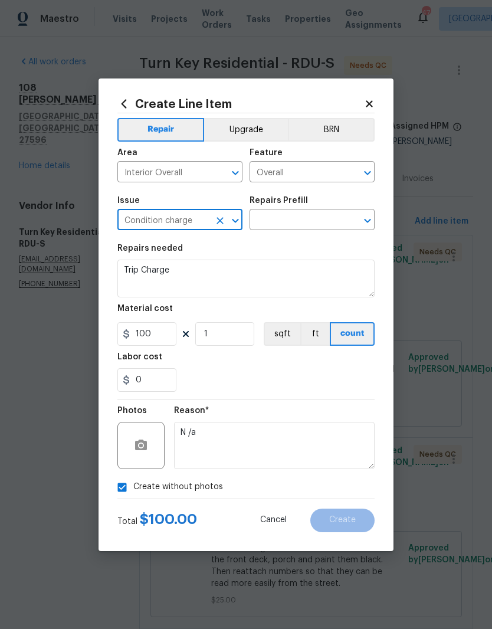
click at [370, 219] on icon "Open" at bounding box center [367, 221] width 6 height 4
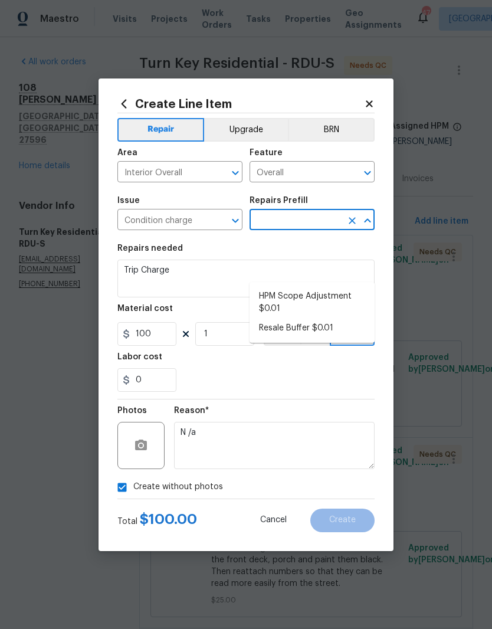
click at [306, 287] on li "HPM Scope Adjustment $0.01" at bounding box center [311, 303] width 125 height 32
type input "HPM Scope Adjustment $0.01"
type input "Home Readiness Packages"
type textarea "HPM Scope Adjustment"
type input "HPM Scope Adjustment $0.01"
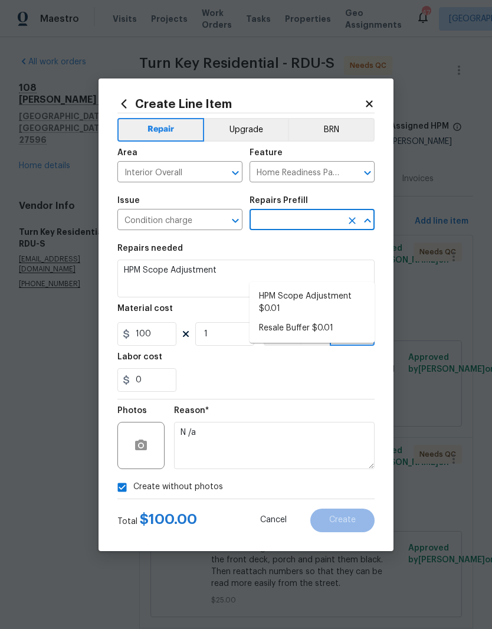
type input "0.01"
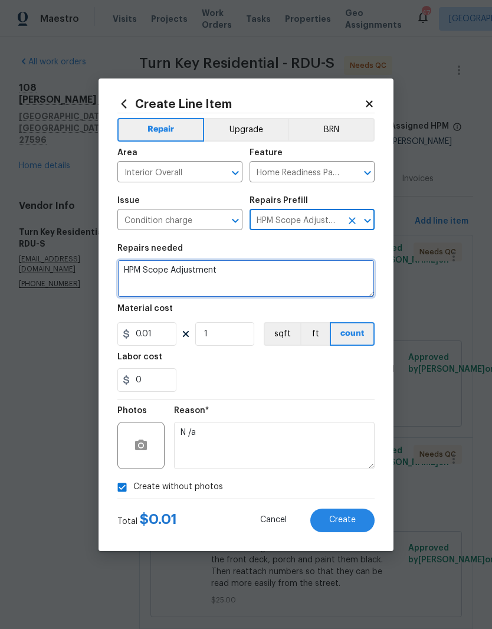
click at [284, 275] on textarea "HPM Scope Adjustment" at bounding box center [245, 278] width 257 height 38
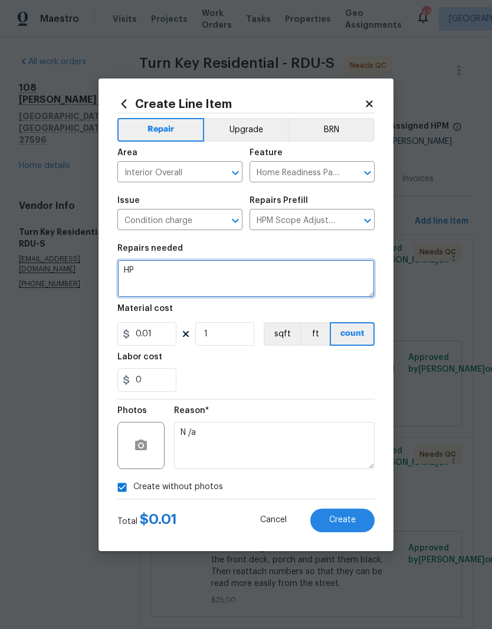
type textarea "H"
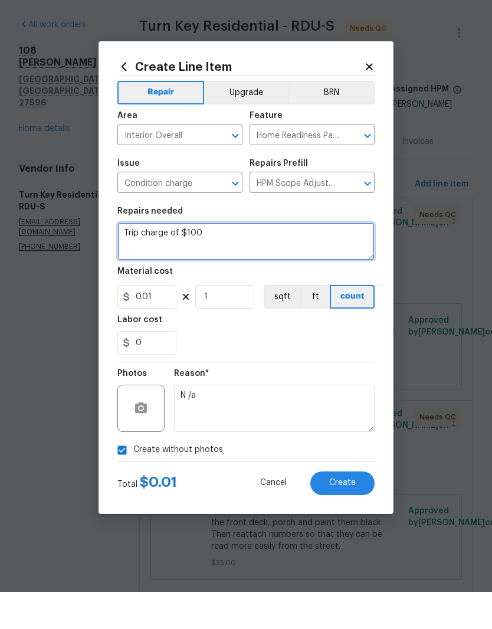
type textarea "Trip charge of $100"
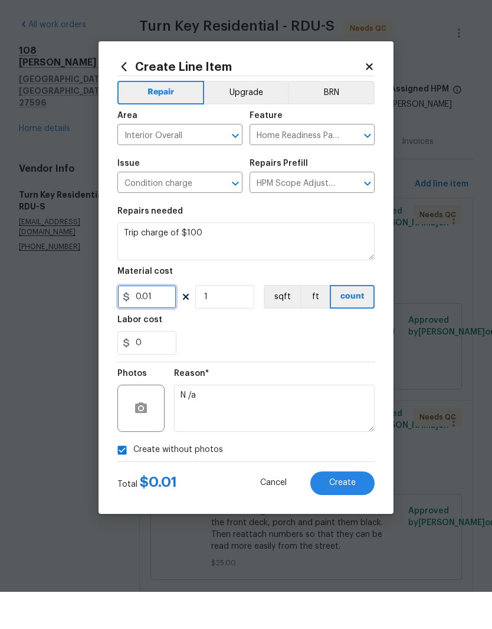
click at [170, 322] on input "0.01" at bounding box center [146, 334] width 59 height 24
type input "100"
click at [294, 368] on div "0" at bounding box center [245, 380] width 257 height 24
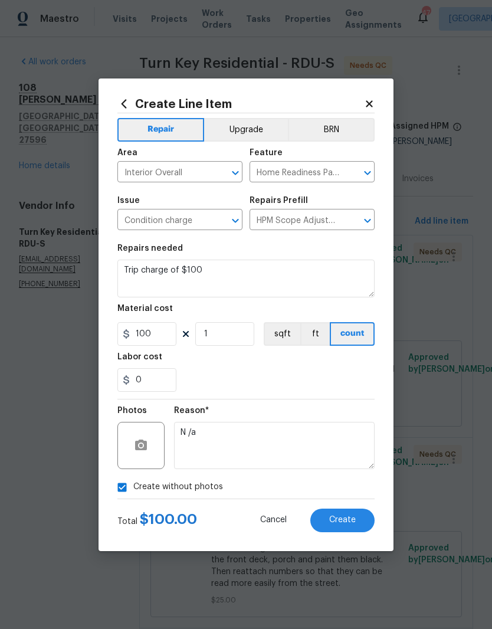
click at [344, 516] on span "Create" at bounding box center [342, 519] width 27 height 9
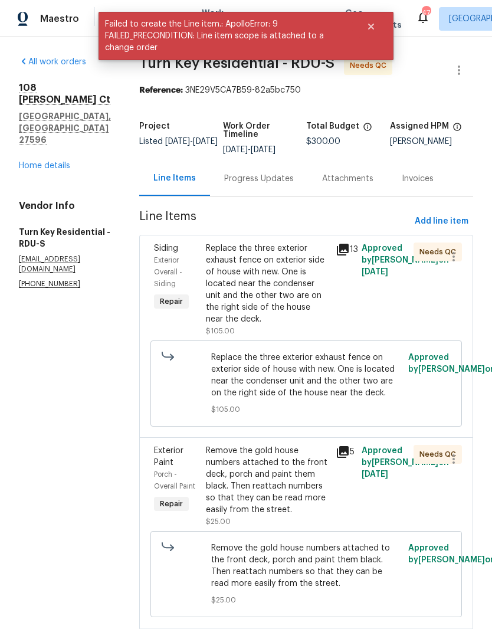
scroll to position [0, 0]
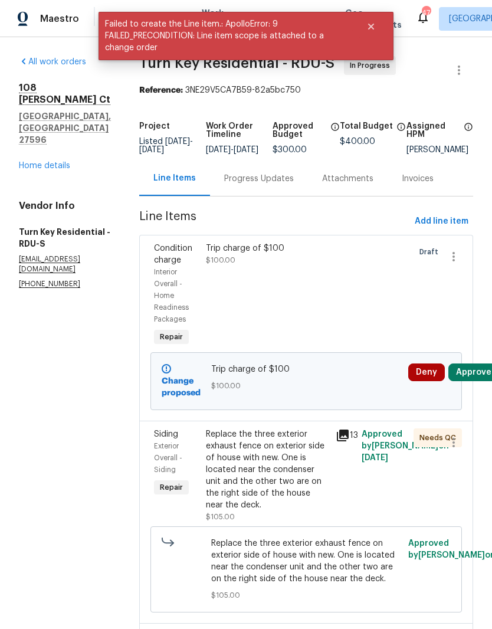
click at [474, 381] on button "Approve" at bounding box center [473, 372] width 51 height 18
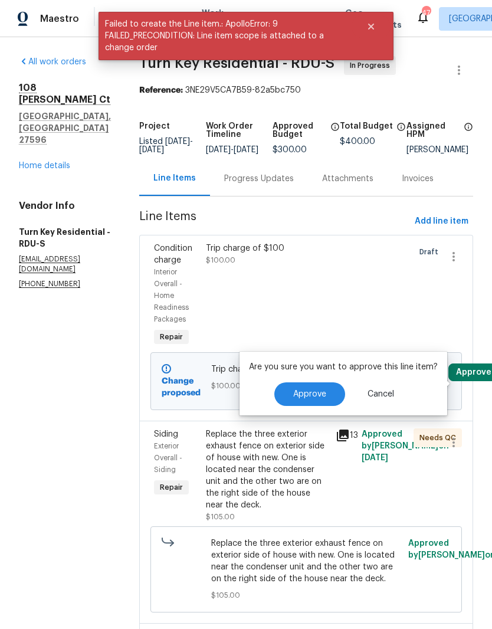
click at [317, 398] on span "Approve" at bounding box center [309, 394] width 33 height 9
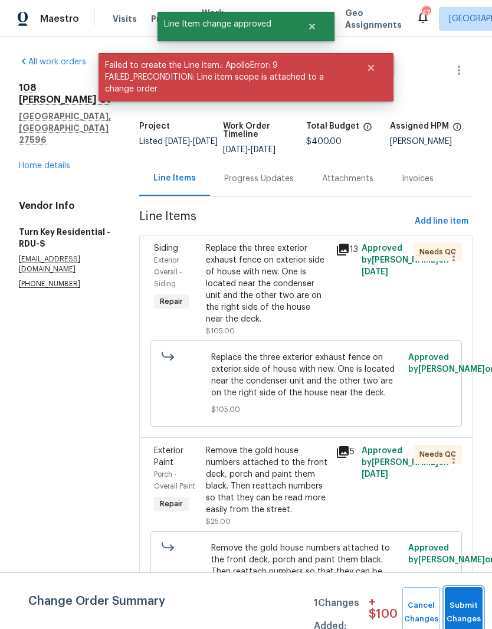
click at [464, 602] on button "Submit Changes" at bounding box center [464, 612] width 38 height 51
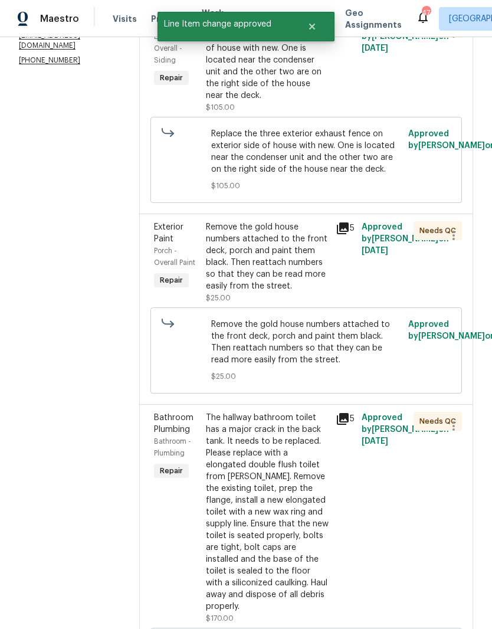
scroll to position [223, 0]
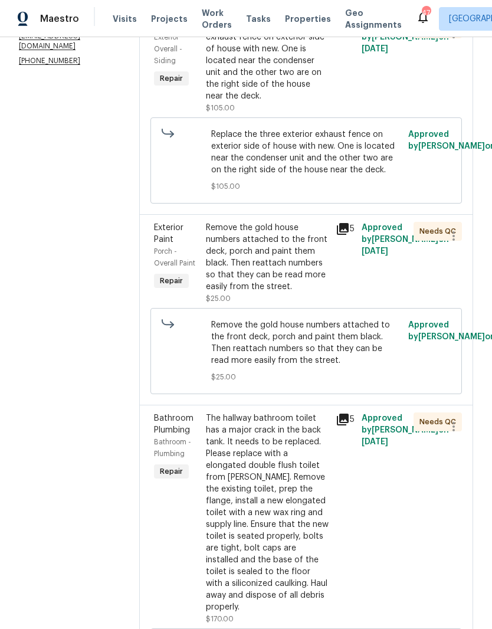
click at [329, 524] on div "The hallway bathroom toilet has a major crack in the back tank. It needs to be …" at bounding box center [267, 512] width 123 height 201
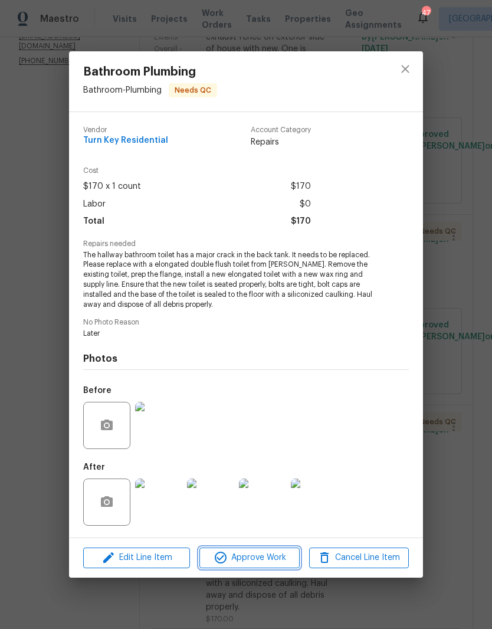
click at [272, 560] on span "Approve Work" at bounding box center [249, 557] width 93 height 15
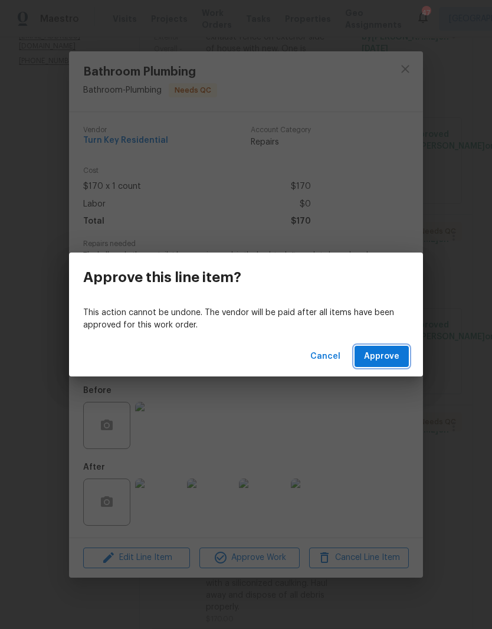
click at [393, 353] on span "Approve" at bounding box center [381, 356] width 35 height 15
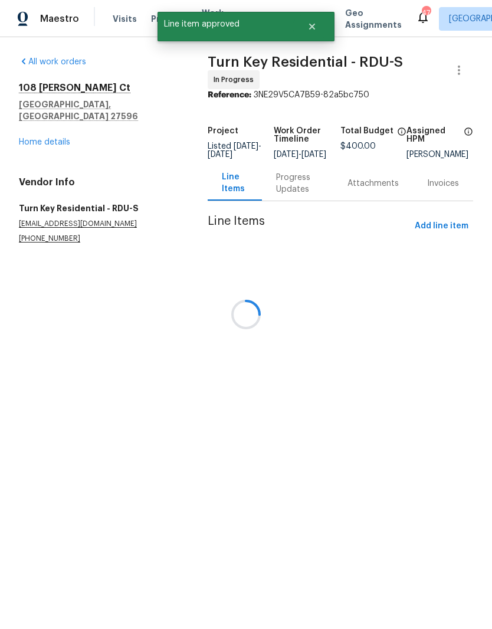
scroll to position [0, 0]
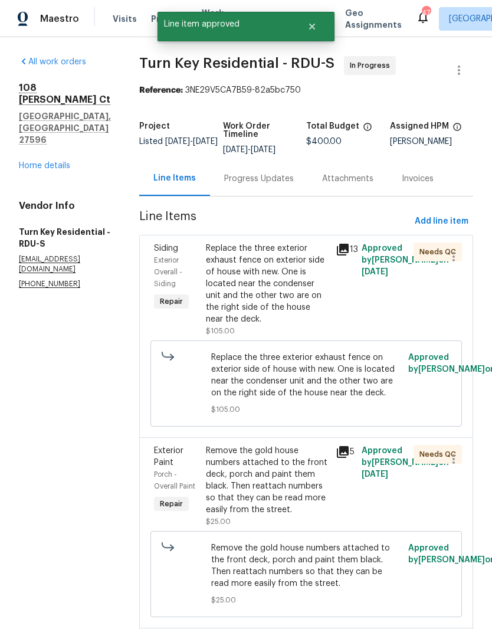
click at [308, 325] on div "Replace the three exterior exhaust fence on exterior side of house with new. On…" at bounding box center [267, 283] width 123 height 83
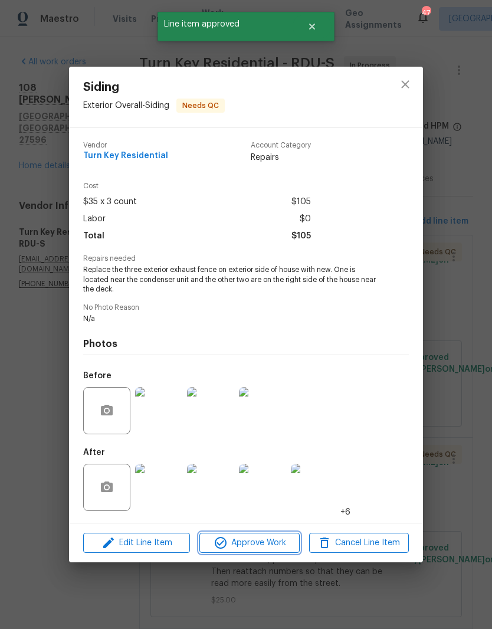
click at [258, 553] on button "Approve Work" at bounding box center [249, 543] width 100 height 21
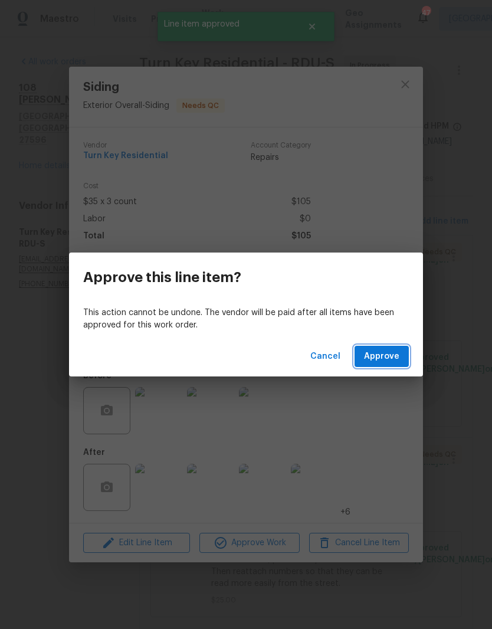
click at [391, 360] on span "Approve" at bounding box center [381, 356] width 35 height 15
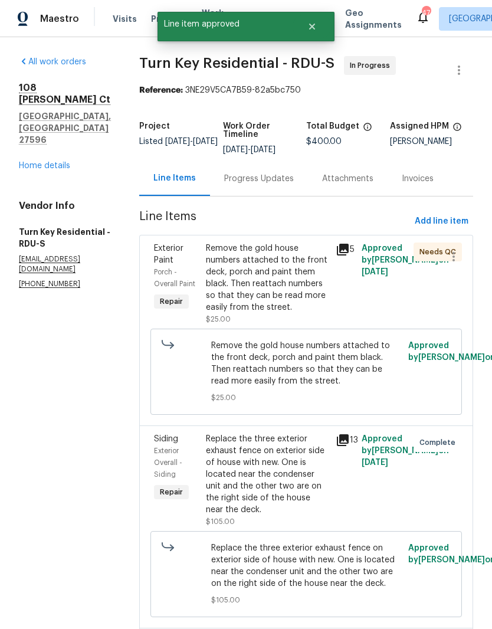
scroll to position [45, 0]
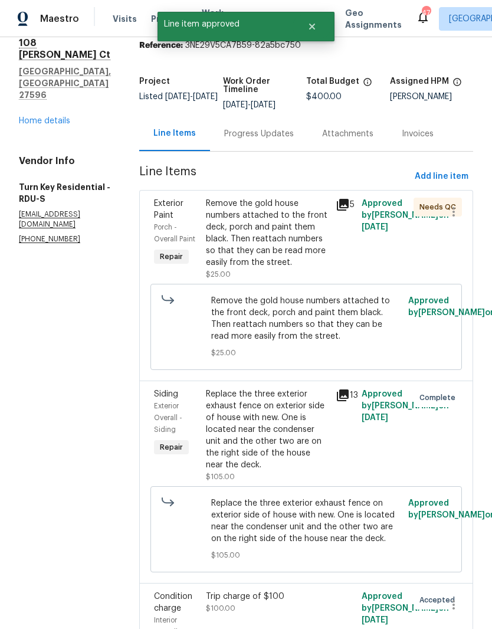
click at [311, 264] on div "Remove the gold house numbers attached to the front deck, porch and paint them …" at bounding box center [267, 233] width 123 height 71
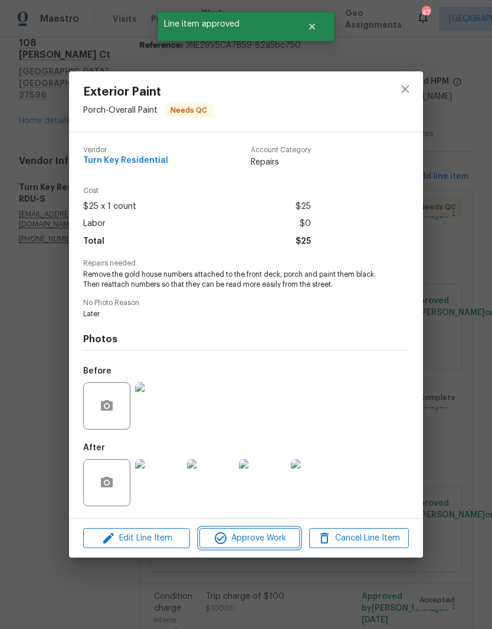
click at [265, 538] on span "Approve Work" at bounding box center [249, 538] width 93 height 15
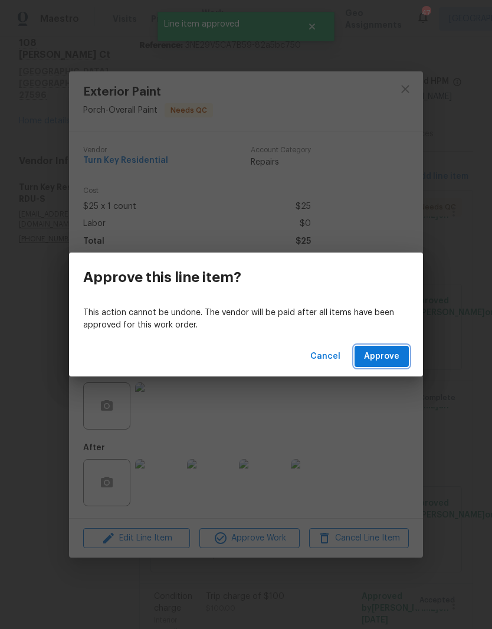
click at [387, 357] on span "Approve" at bounding box center [381, 356] width 35 height 15
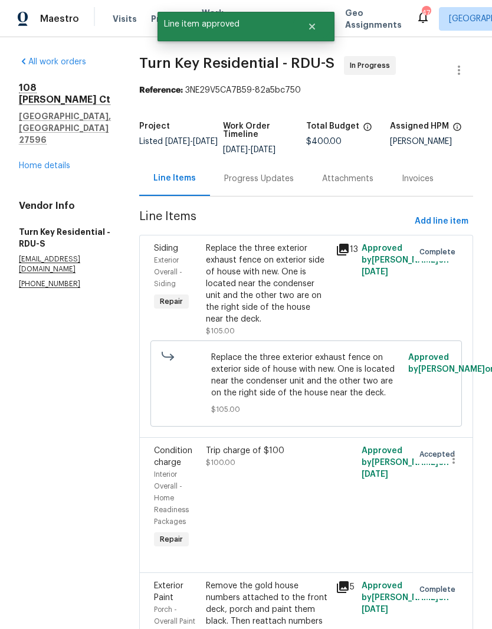
scroll to position [0, 0]
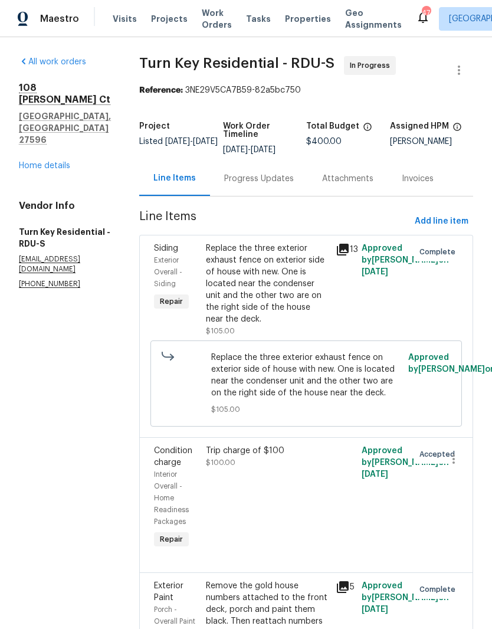
click at [287, 194] on div "Progress Updates" at bounding box center [259, 178] width 98 height 35
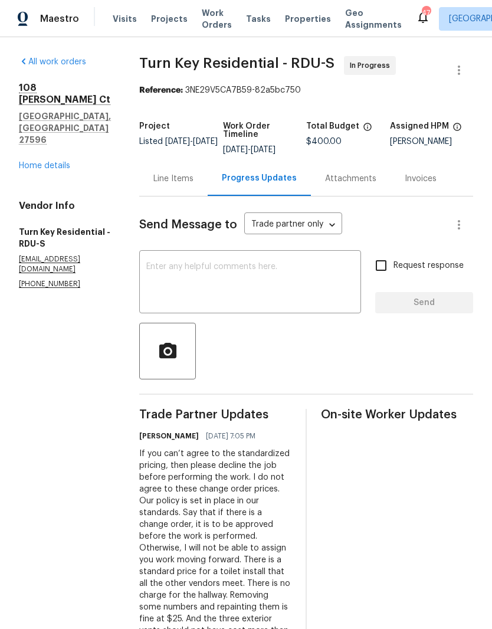
click at [55, 162] on link "Home details" at bounding box center [44, 166] width 51 height 8
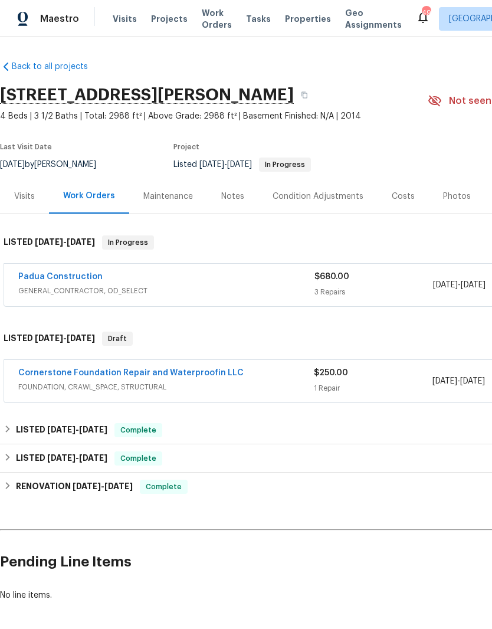
click at [210, 370] on link "Cornerstone Foundation Repair and Waterproofin LLC" at bounding box center [130, 373] width 225 height 8
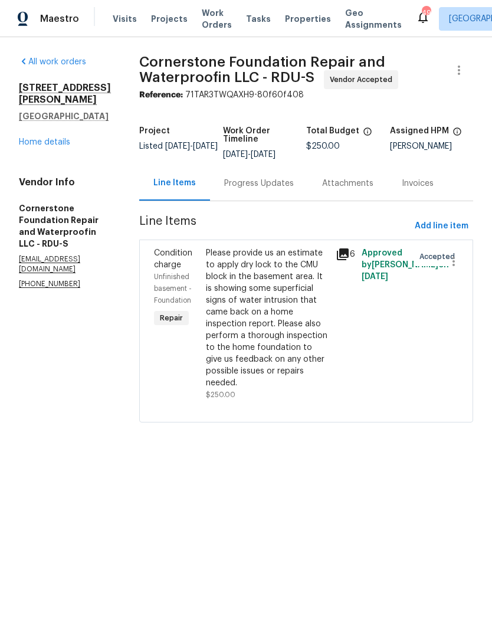
click at [241, 183] on div "Progress Updates" at bounding box center [259, 184] width 70 height 12
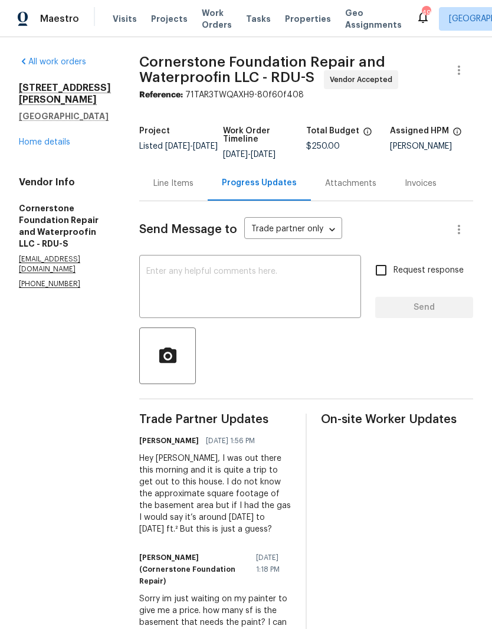
click at [222, 276] on textarea at bounding box center [250, 287] width 208 height 41
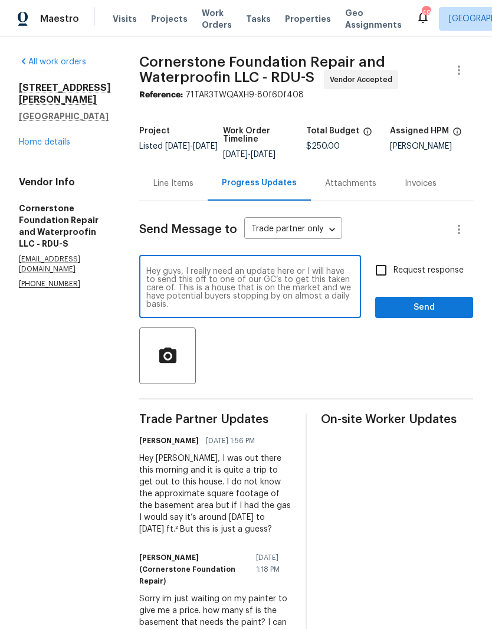
type textarea "Hey guys, I really need an update here or I will have to send this off to one o…"
click at [393, 261] on input "Request response" at bounding box center [381, 270] width 25 height 25
checkbox input "true"
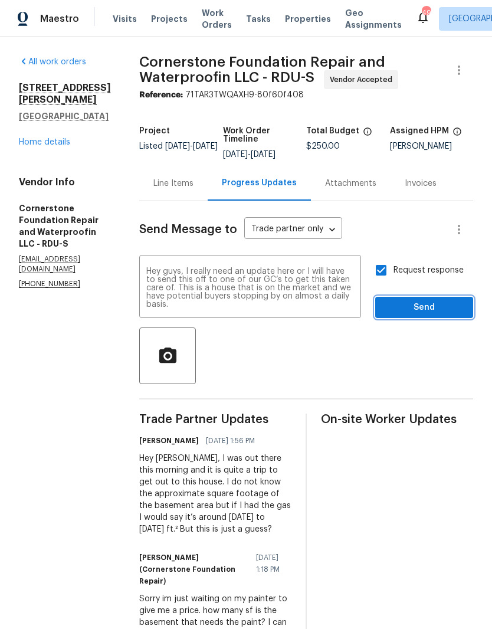
click at [419, 301] on span "Send" at bounding box center [424, 307] width 79 height 15
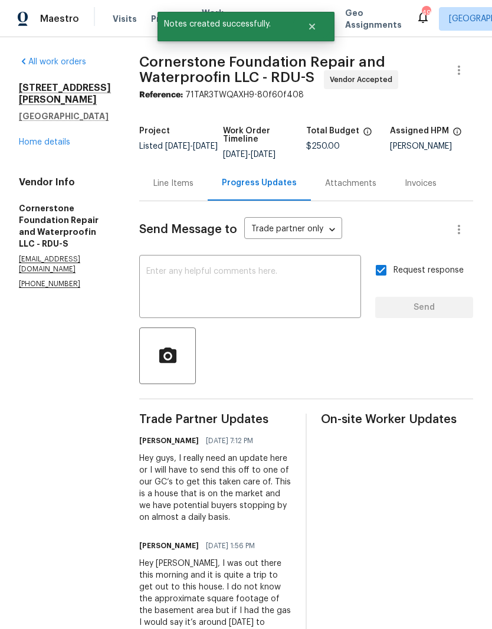
click at [48, 146] on link "Home details" at bounding box center [44, 142] width 51 height 8
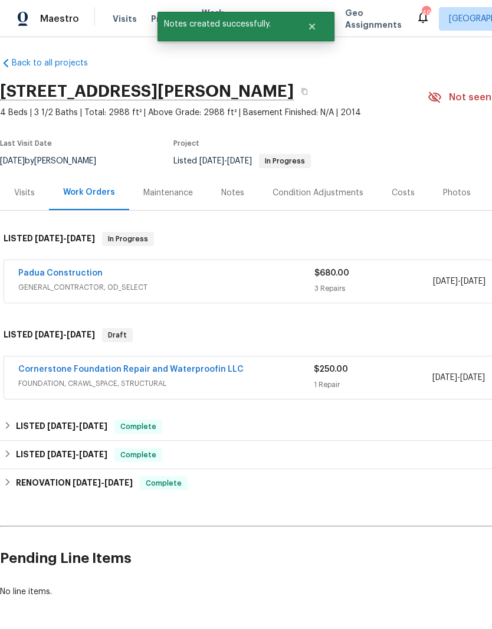
scroll to position [4, 0]
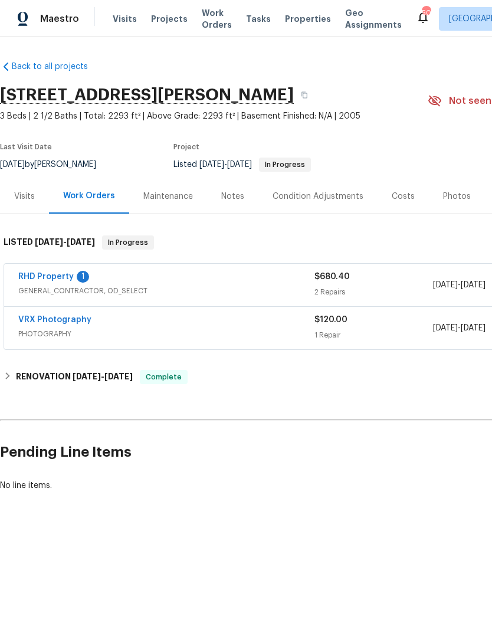
click at [41, 268] on div "RHD Property 1 GENERAL_CONTRACTOR, OD_SELECT $680.40 2 Repairs [DATE] - [DATE] …" at bounding box center [333, 285] width 658 height 42
click at [50, 275] on link "RHD Property" at bounding box center [45, 276] width 55 height 8
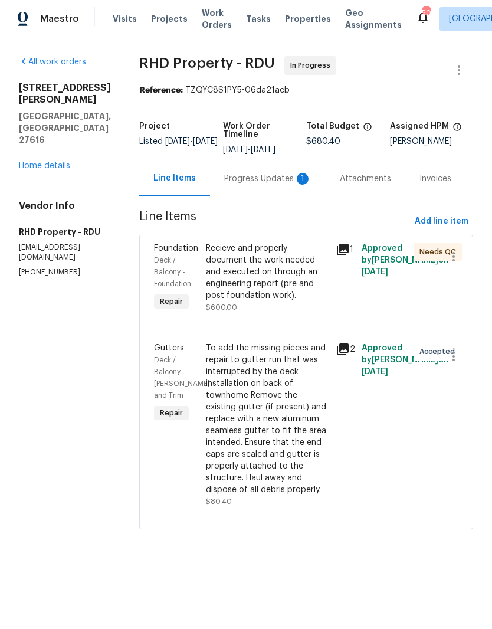
click at [263, 185] on div "Progress Updates 1" at bounding box center [267, 179] width 87 height 12
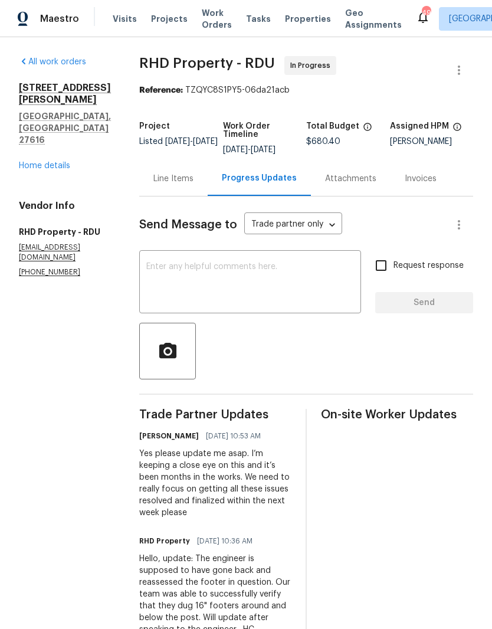
click at [64, 162] on link "Home details" at bounding box center [44, 166] width 51 height 8
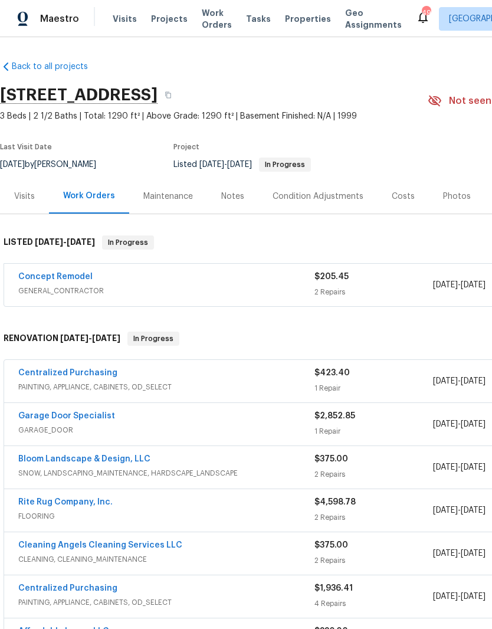
click at [42, 372] on link "Centralized Purchasing" at bounding box center [67, 373] width 99 height 8
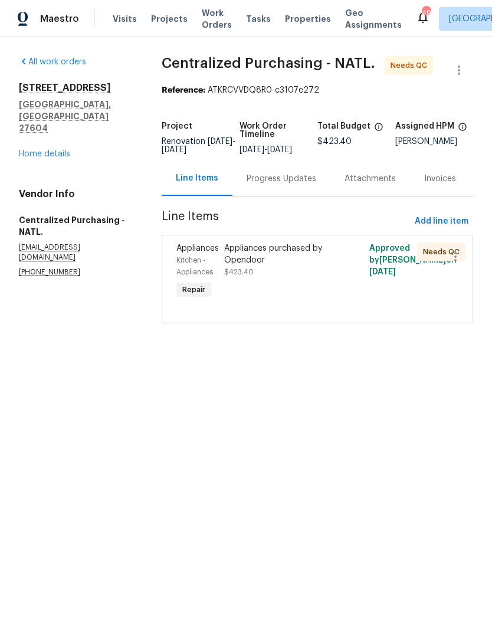
click at [312, 275] on div "Appliances purchased by Opendoor $423.40" at bounding box center [280, 259] width 113 height 35
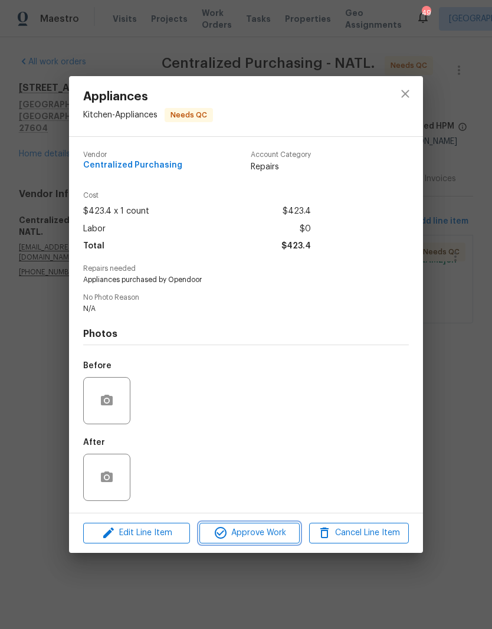
click at [274, 540] on span "Approve Work" at bounding box center [249, 532] width 93 height 15
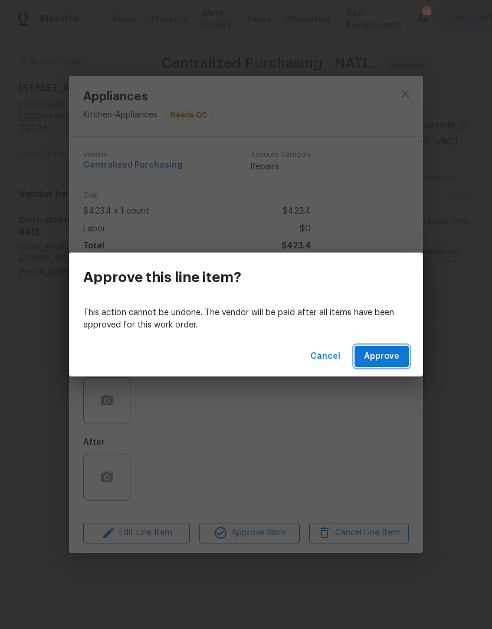
click at [396, 364] on button "Approve" at bounding box center [381, 357] width 54 height 22
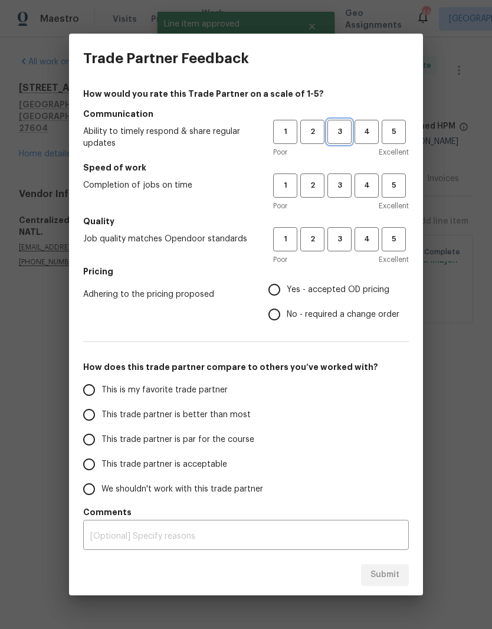
click at [345, 136] on span "3" at bounding box center [340, 132] width 22 height 14
click at [341, 190] on span "3" at bounding box center [340, 186] width 22 height 14
click at [346, 236] on span "3" at bounding box center [340, 239] width 22 height 14
click at [339, 287] on span "Yes - accepted OD pricing" at bounding box center [338, 290] width 103 height 12
click at [287, 287] on input "Yes - accepted OD pricing" at bounding box center [274, 289] width 25 height 25
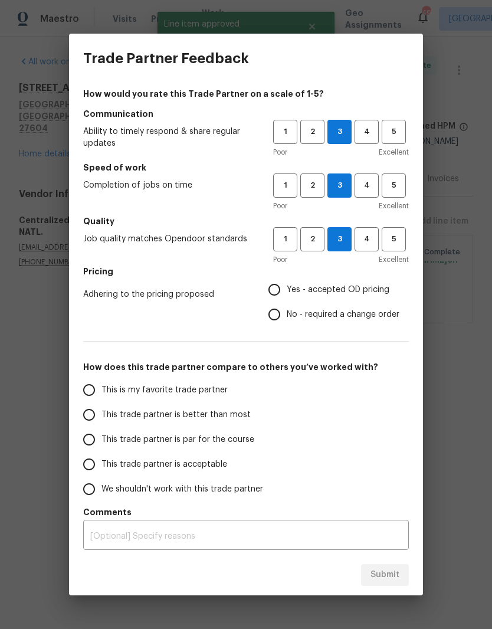
radio input "true"
click at [148, 446] on label "This trade partner is par for the course" at bounding box center [170, 439] width 186 height 25
click at [101, 446] on input "This trade partner is par for the course" at bounding box center [89, 439] width 25 height 25
click at [391, 577] on span "Submit" at bounding box center [384, 574] width 29 height 15
radio input "true"
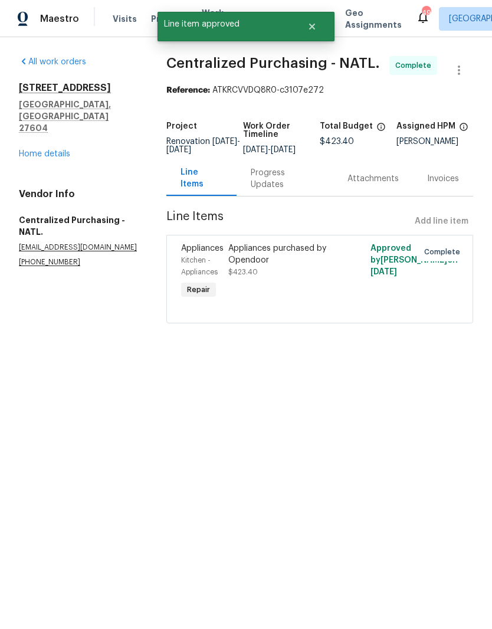
radio input "false"
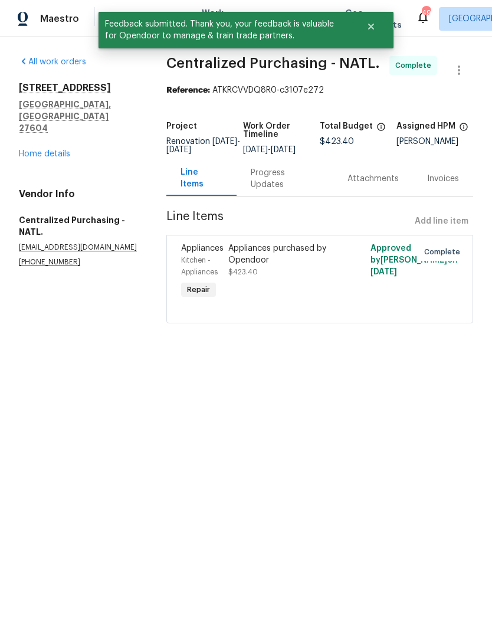
click at [64, 142] on div "All work orders [STREET_ADDRESS] Home details Vendor Info Centralized Purchasin…" at bounding box center [78, 161] width 119 height 211
click at [51, 150] on link "Home details" at bounding box center [44, 154] width 51 height 8
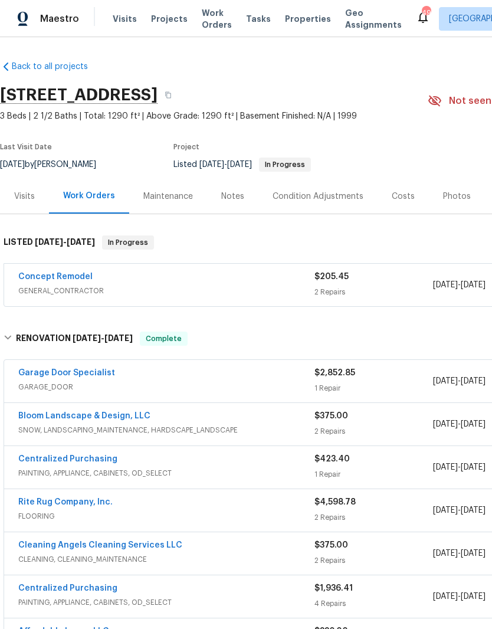
click at [76, 273] on link "Concept Remodel" at bounding box center [55, 276] width 74 height 8
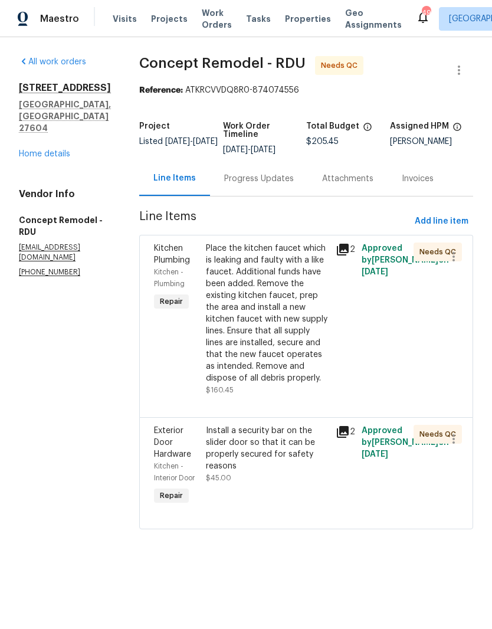
click at [263, 440] on div "Install a security bar on the slider door so that it can be properly secured fo…" at bounding box center [267, 448] width 123 height 47
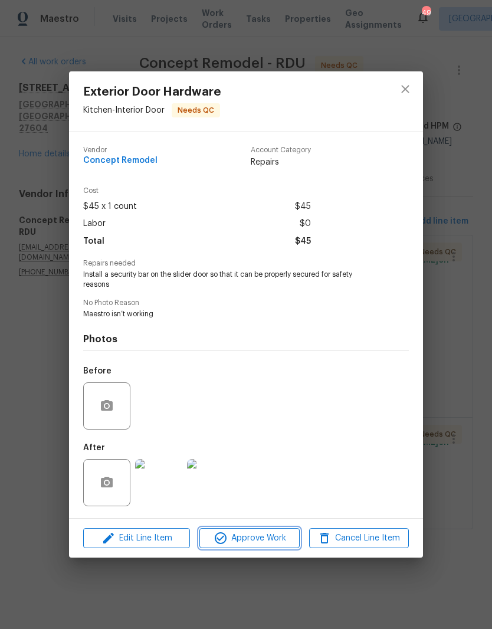
click at [254, 545] on span "Approve Work" at bounding box center [249, 538] width 93 height 15
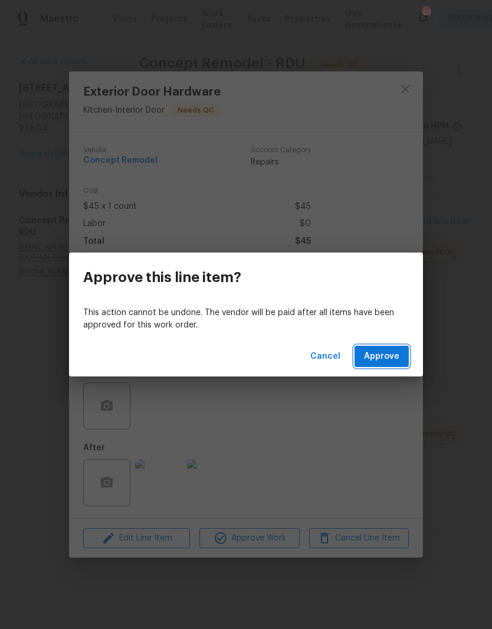
click at [395, 353] on span "Approve" at bounding box center [381, 356] width 35 height 15
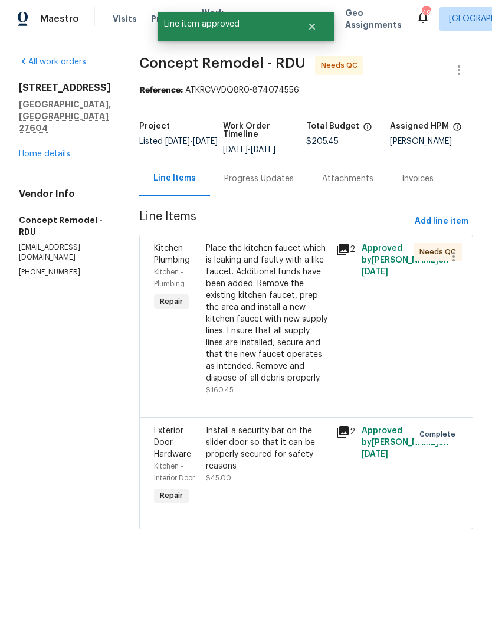
click at [271, 305] on div "Place the kitchen faucet which is leaking and faulty with a like faucet. Additi…" at bounding box center [267, 313] width 123 height 142
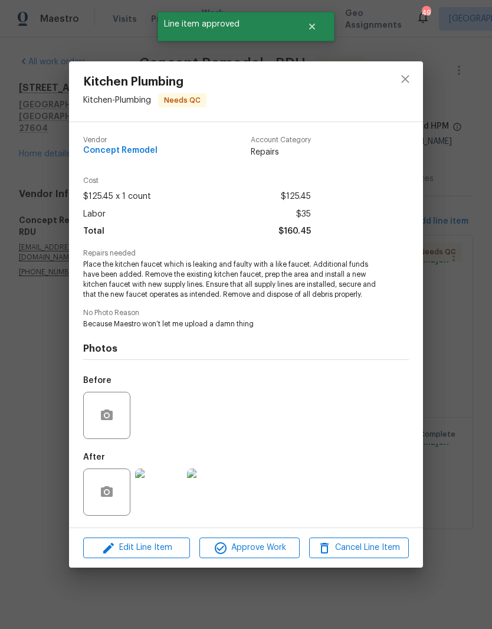
click at [173, 501] on img at bounding box center [158, 491] width 47 height 47
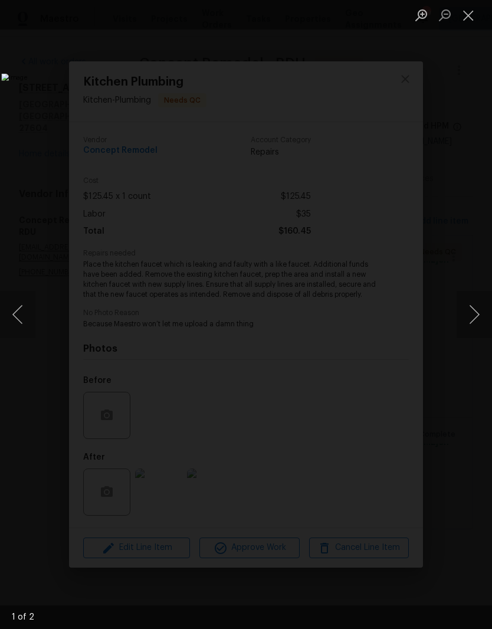
click at [475, 318] on button "Next image" at bounding box center [473, 314] width 35 height 47
click at [472, 15] on button "Close lightbox" at bounding box center [468, 15] width 24 height 21
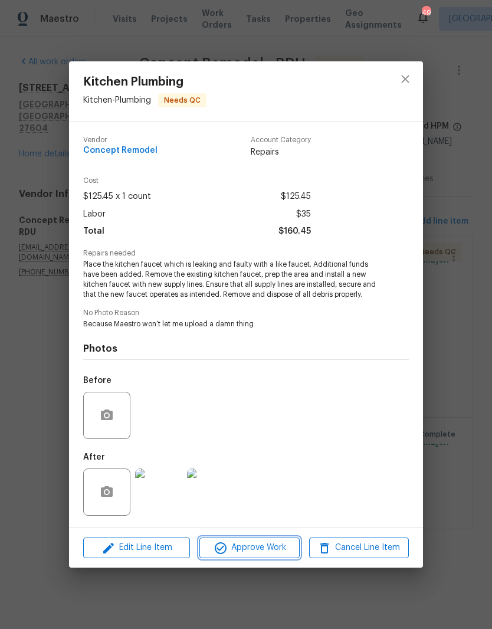
click at [254, 555] on span "Approve Work" at bounding box center [249, 547] width 93 height 15
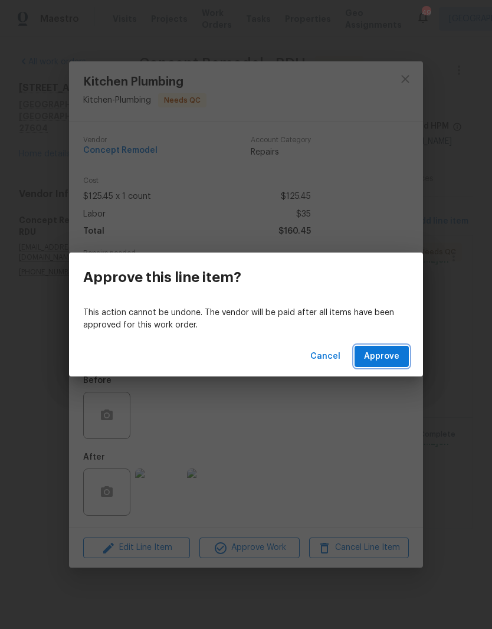
click at [389, 353] on span "Approve" at bounding box center [381, 356] width 35 height 15
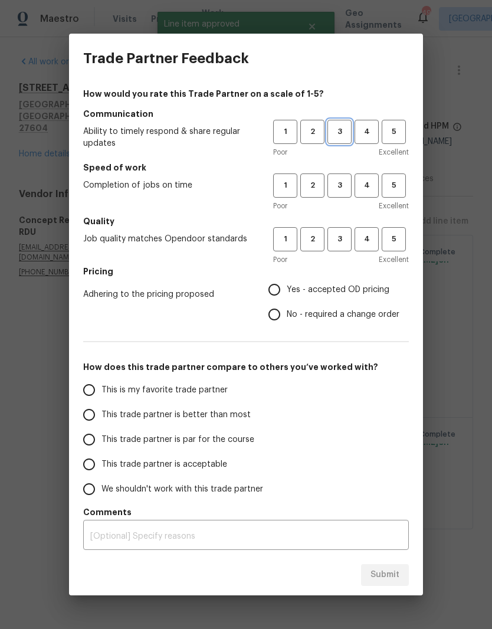
click at [344, 136] on span "3" at bounding box center [340, 132] width 22 height 14
click at [350, 193] on button "3" at bounding box center [339, 185] width 24 height 24
click at [350, 233] on span "3" at bounding box center [340, 239] width 22 height 14
click at [321, 278] on label "Yes - accepted OD pricing" at bounding box center [330, 289] width 137 height 25
click at [287, 278] on input "Yes - accepted OD pricing" at bounding box center [274, 289] width 25 height 25
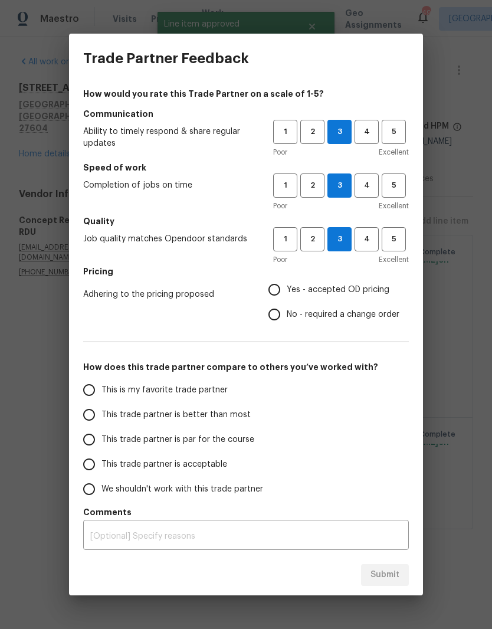
radio input "true"
click at [177, 448] on label "This trade partner is par for the course" at bounding box center [170, 439] width 186 height 25
click at [101, 448] on input "This trade partner is par for the course" at bounding box center [89, 439] width 25 height 25
click at [387, 576] on span "Submit" at bounding box center [384, 574] width 29 height 15
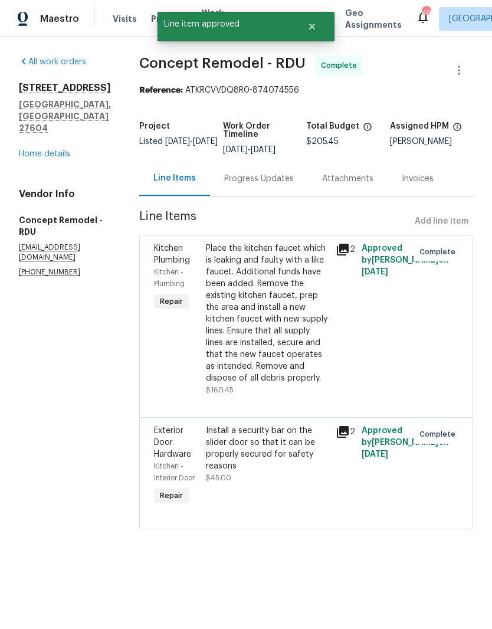
radio input "true"
radio input "false"
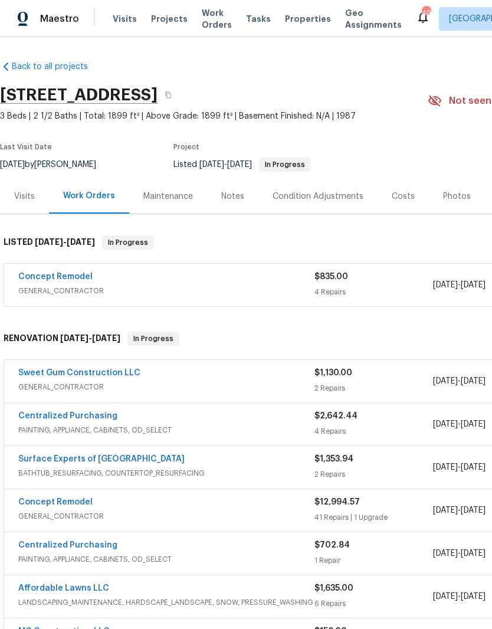
scroll to position [0, -1]
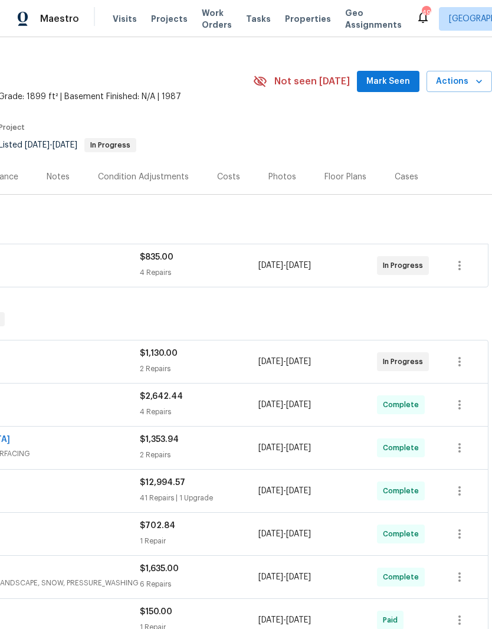
scroll to position [19, 175]
